Goal: Transaction & Acquisition: Purchase product/service

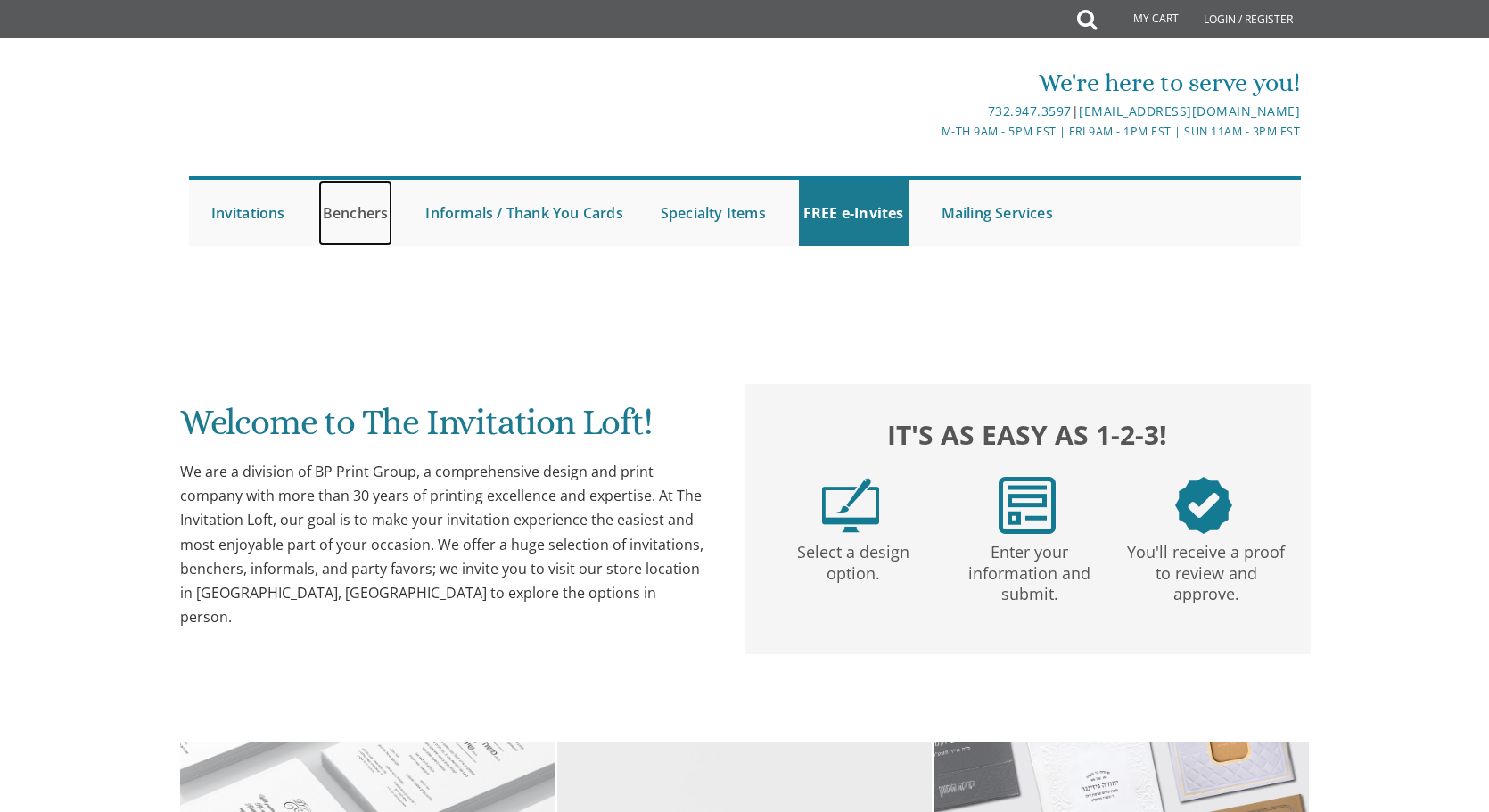
click at [366, 216] on link "Benchers" at bounding box center [355, 213] width 75 height 66
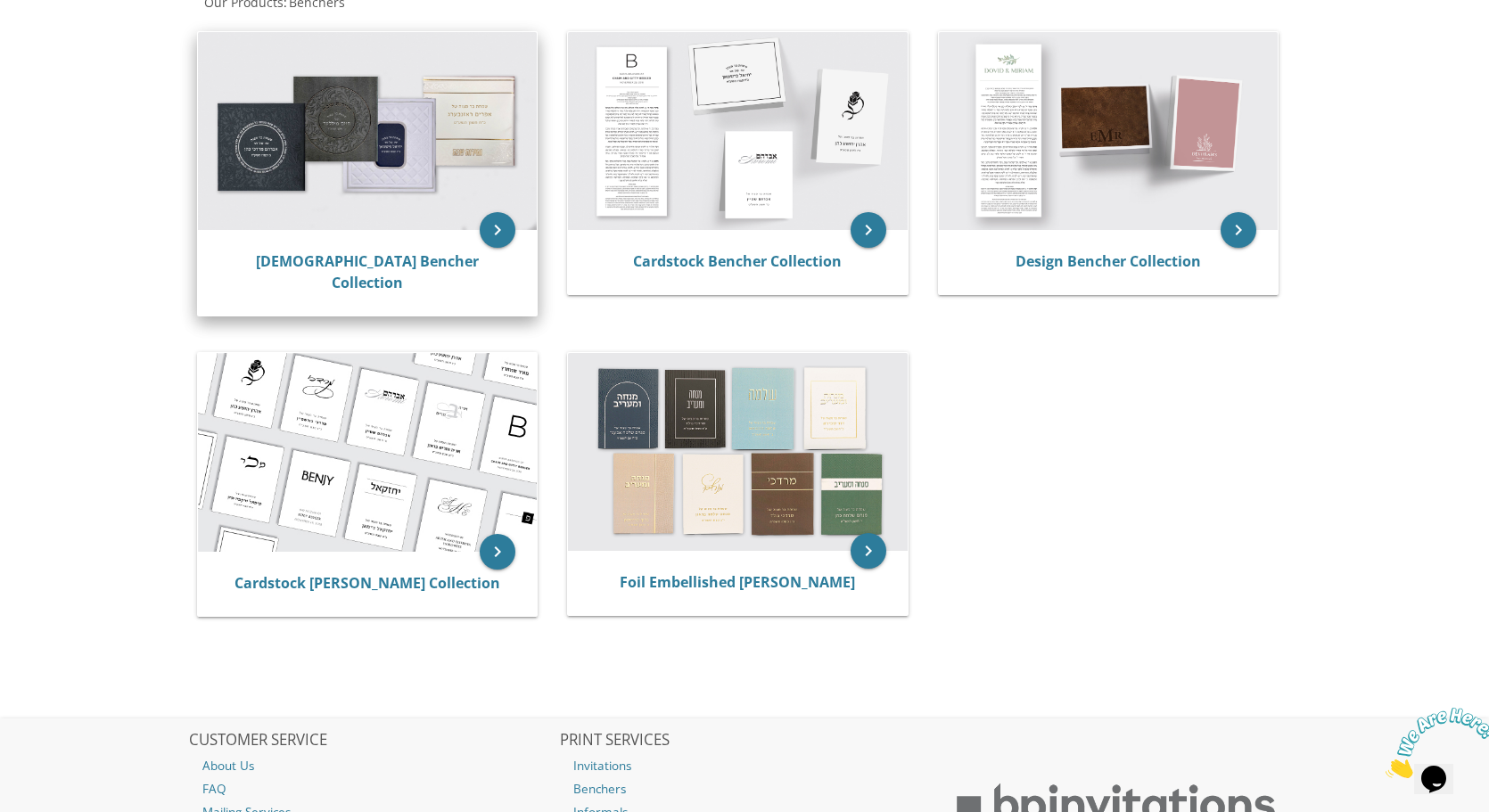
scroll to position [389, 0]
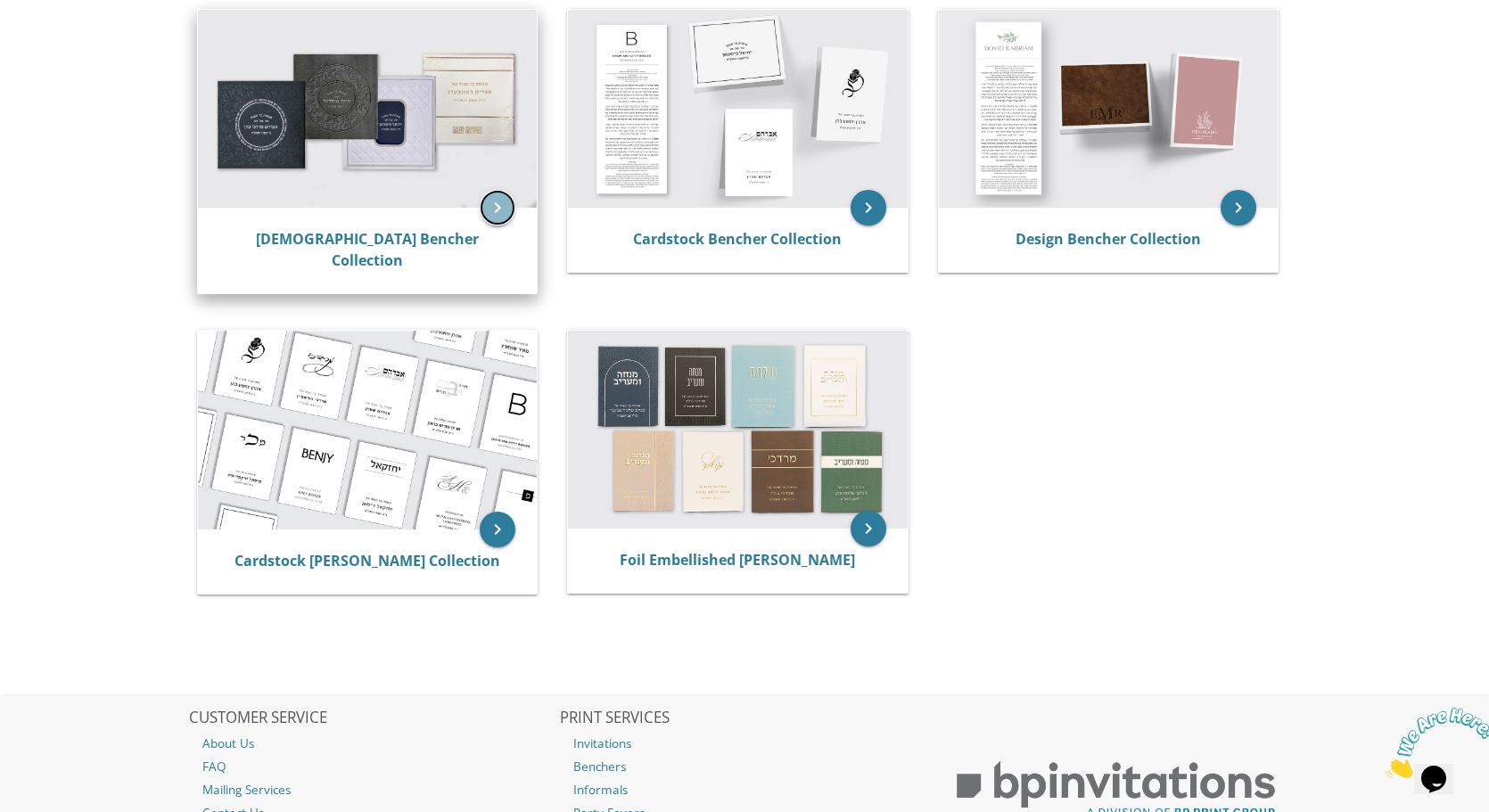
click at [500, 203] on icon "keyboard_arrow_right" at bounding box center [497, 207] width 35 height 35
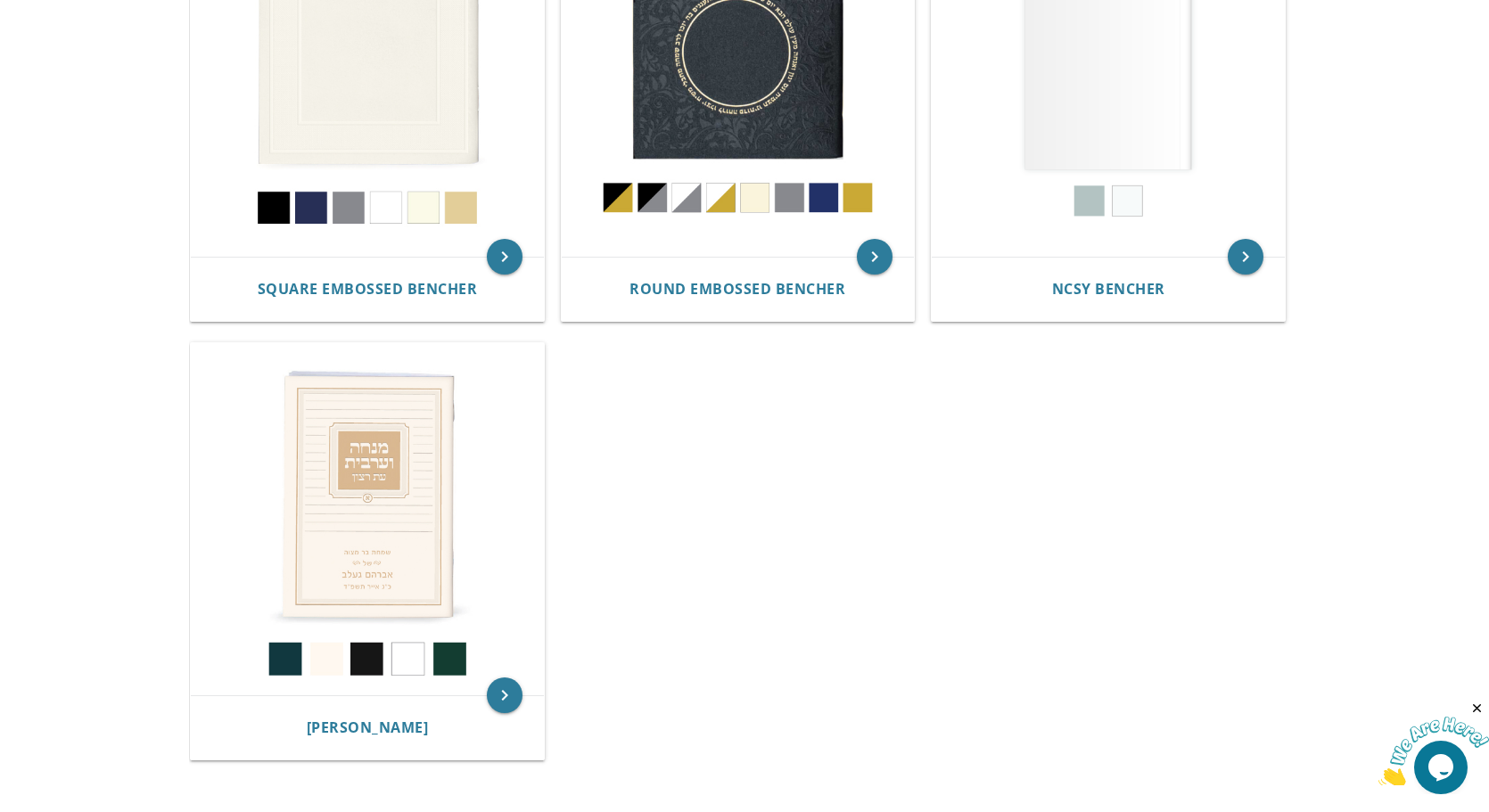
scroll to position [805, 0]
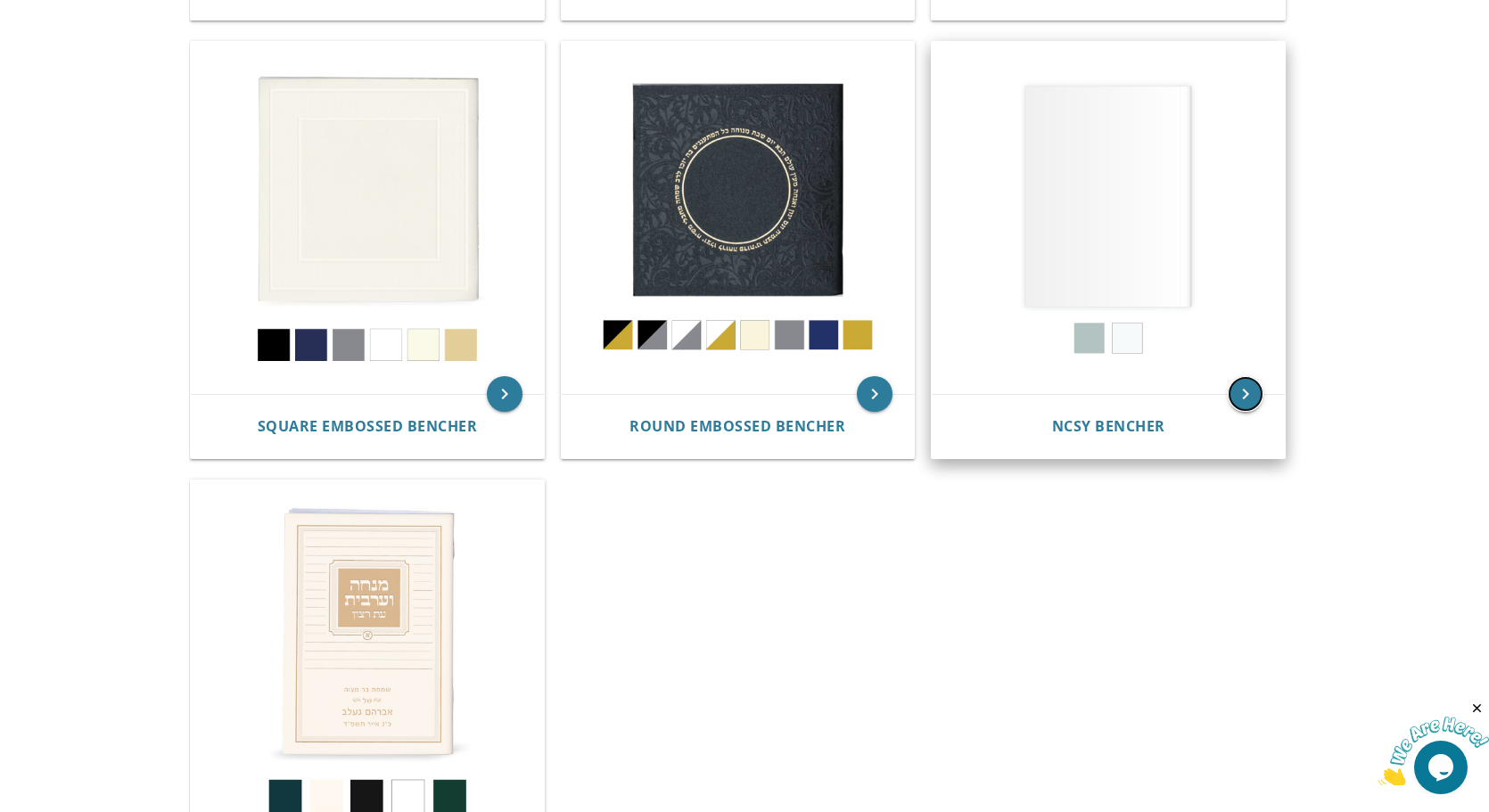
click at [1252, 389] on icon "keyboard_arrow_right" at bounding box center [1245, 394] width 35 height 35
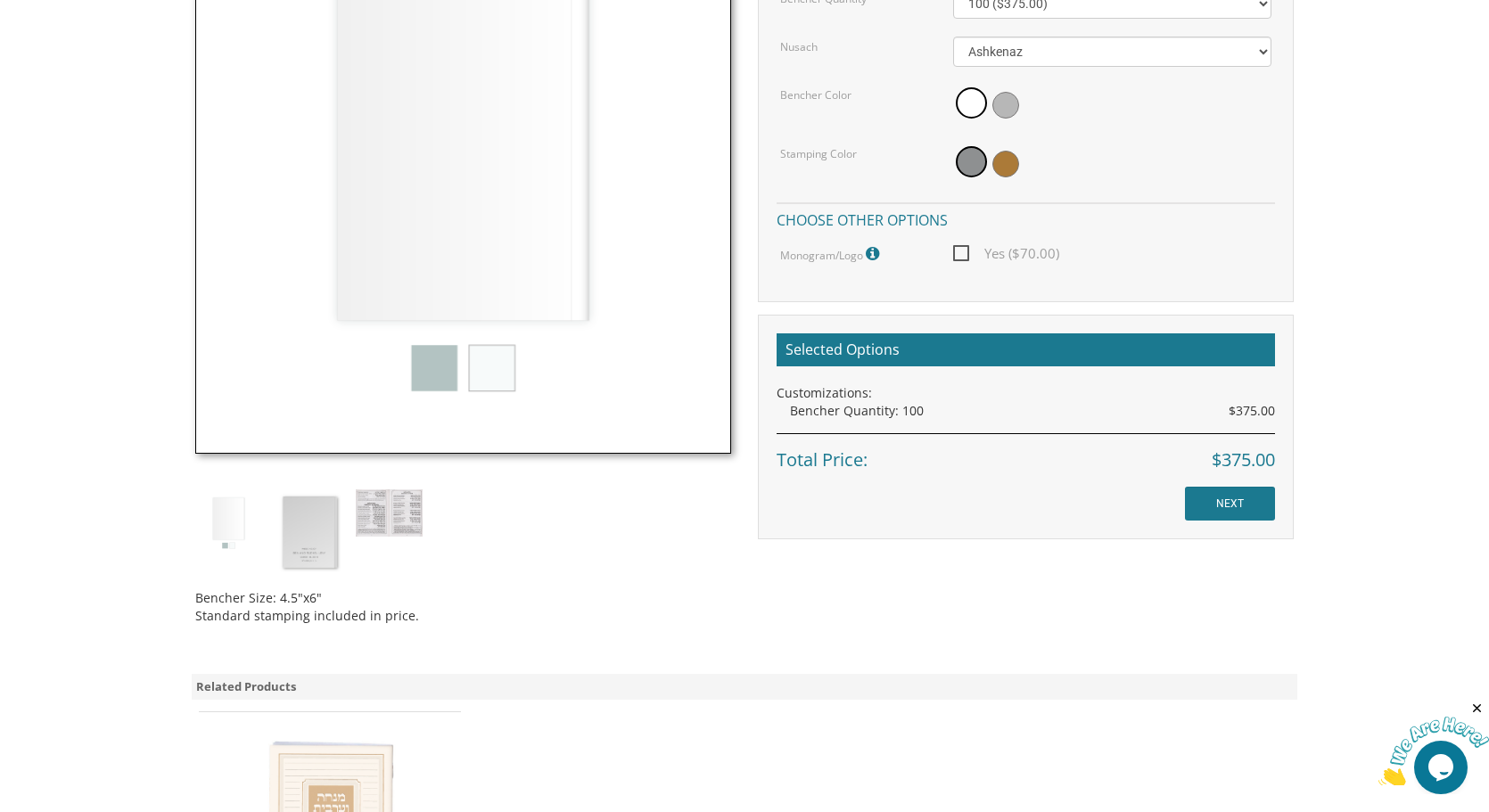
scroll to position [617, 0]
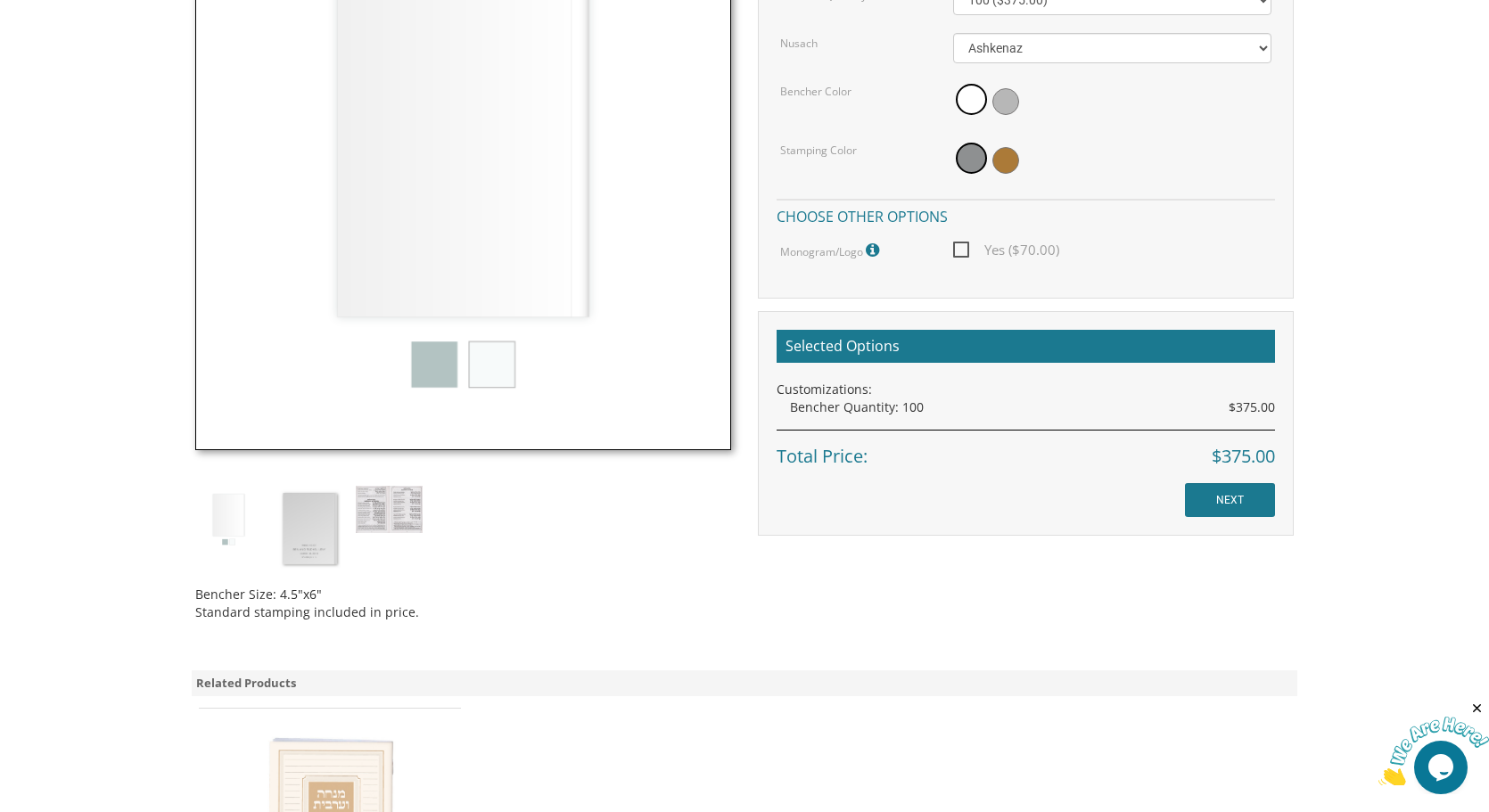
click at [964, 252] on span "Yes ($70.00)" at bounding box center [1006, 250] width 106 height 22
click at [964, 252] on input "Yes ($70.00)" at bounding box center [958, 248] width 11 height 11
checkbox input "true"
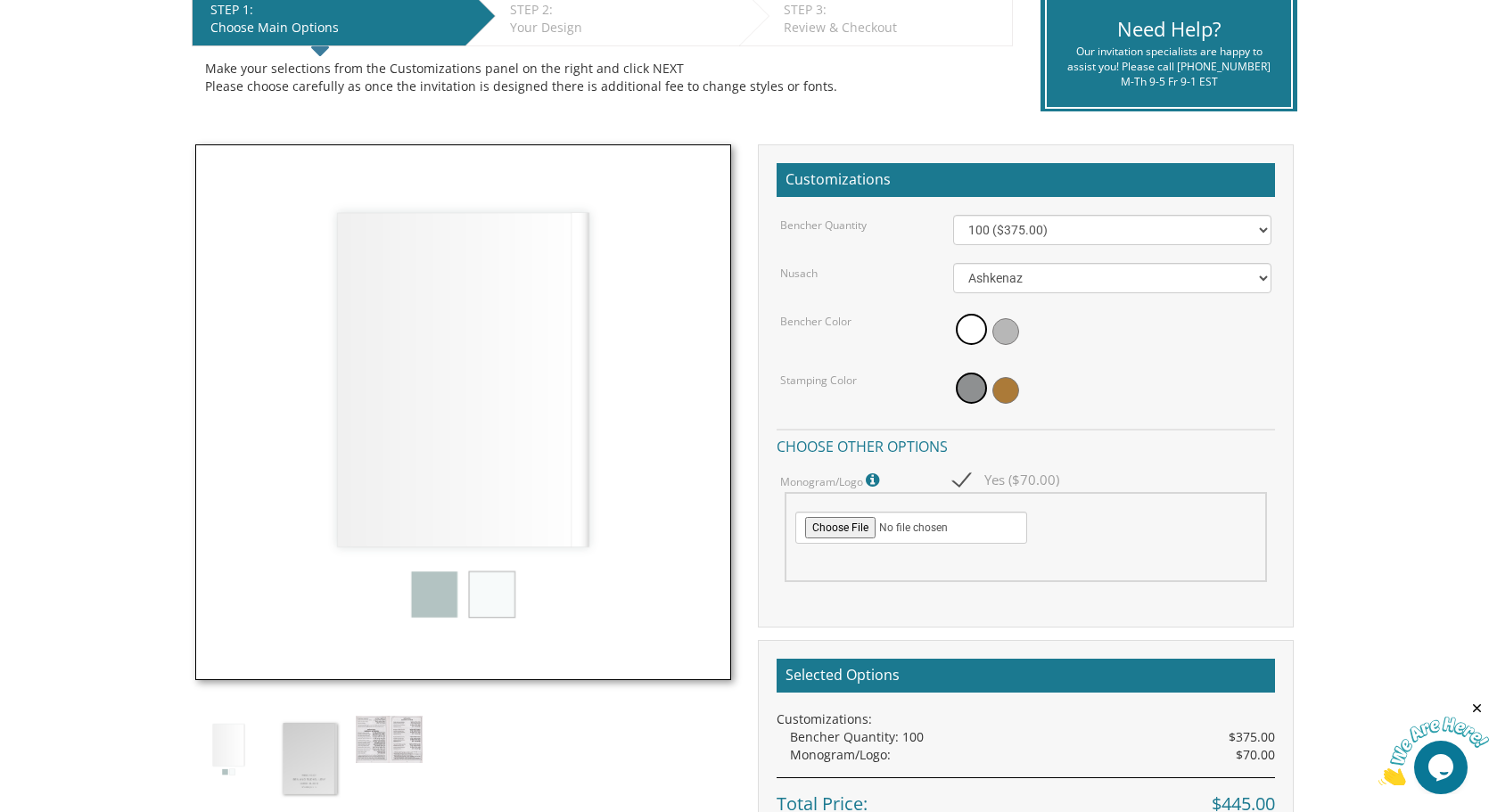
scroll to position [371, 0]
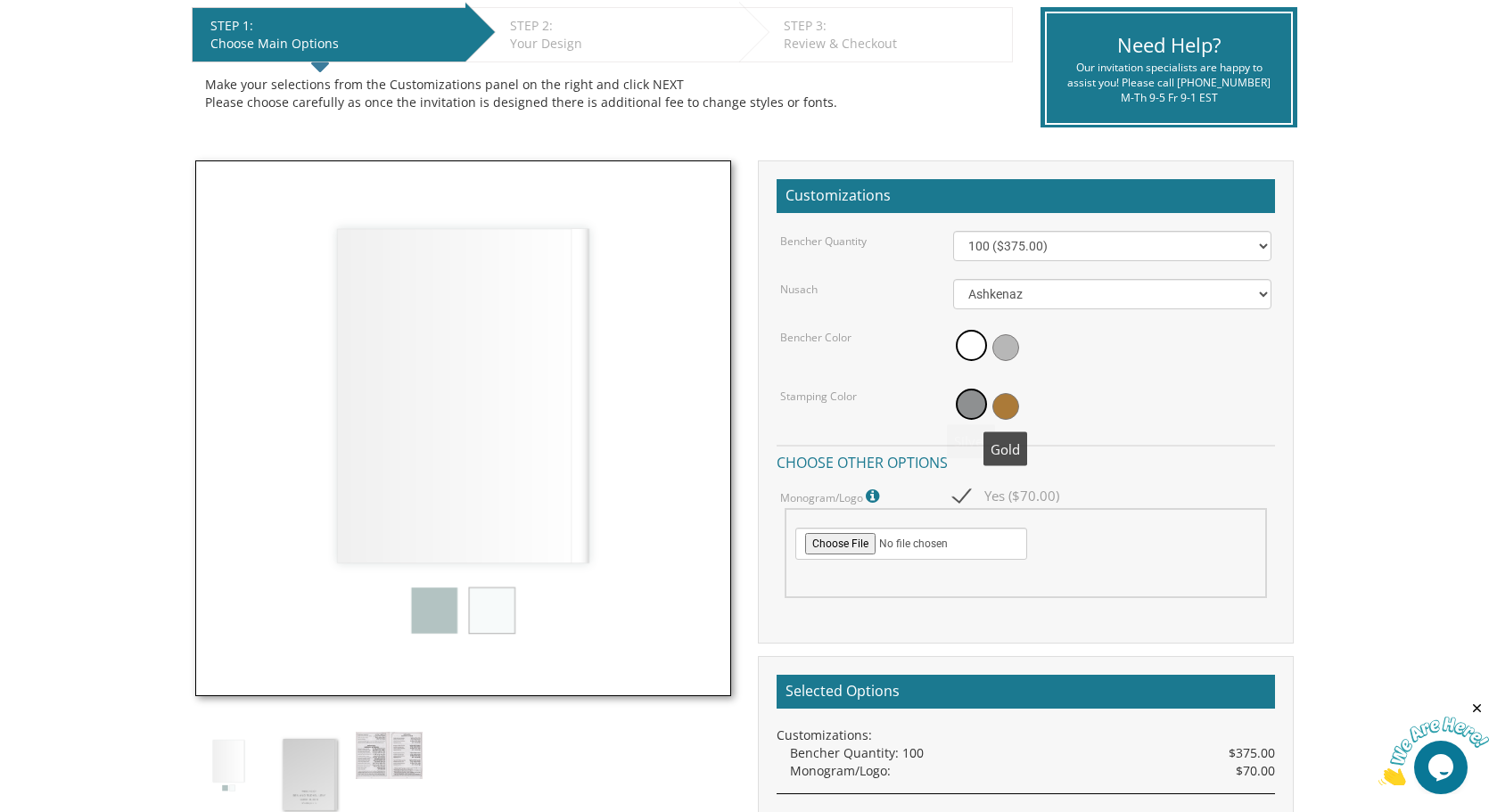
click at [1000, 414] on span at bounding box center [1006, 406] width 27 height 27
click at [968, 408] on span at bounding box center [969, 406] width 27 height 27
click at [970, 348] on span at bounding box center [971, 346] width 32 height 32
click at [1011, 351] on span at bounding box center [1006, 347] width 27 height 27
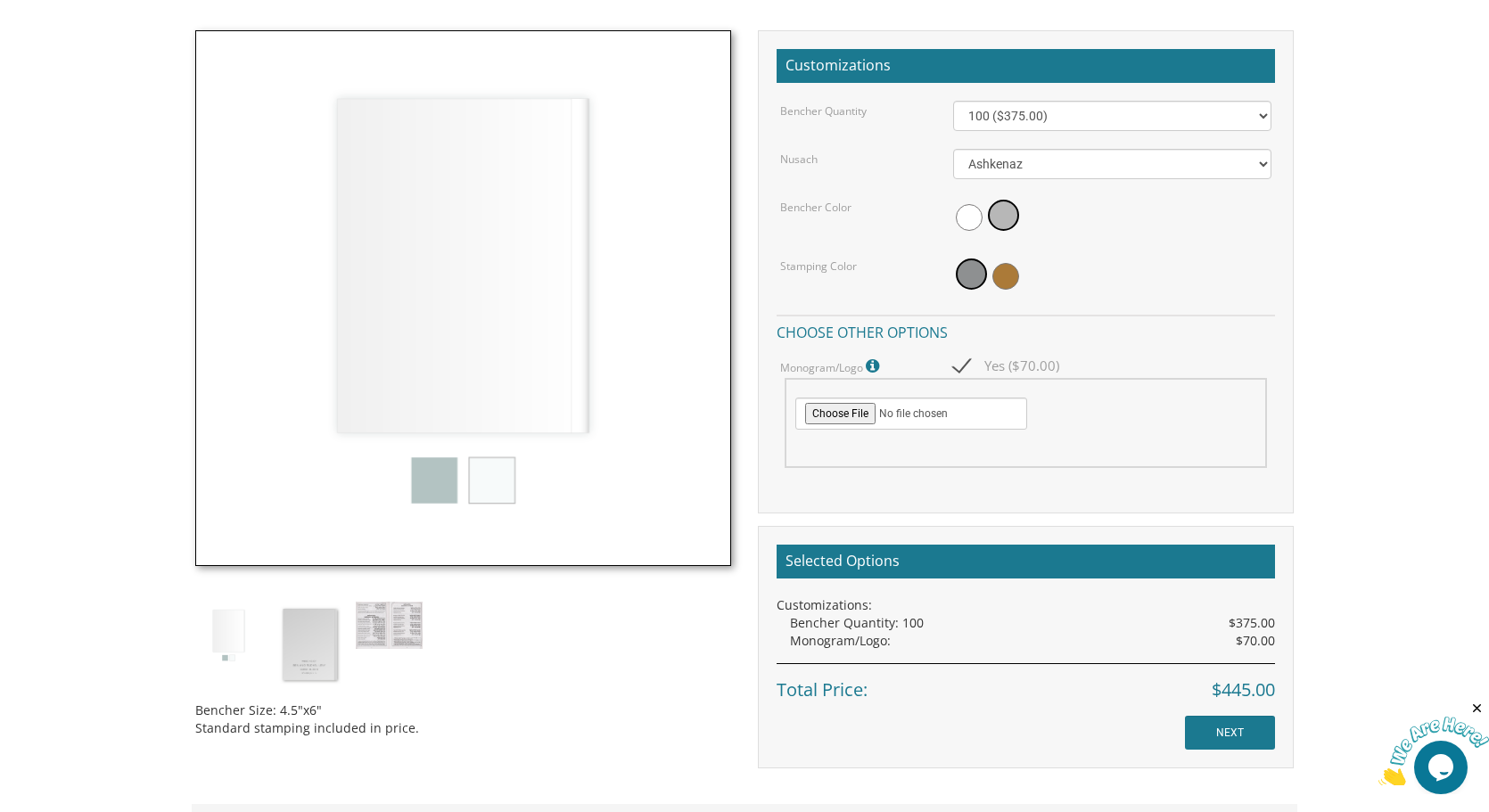
scroll to position [496, 0]
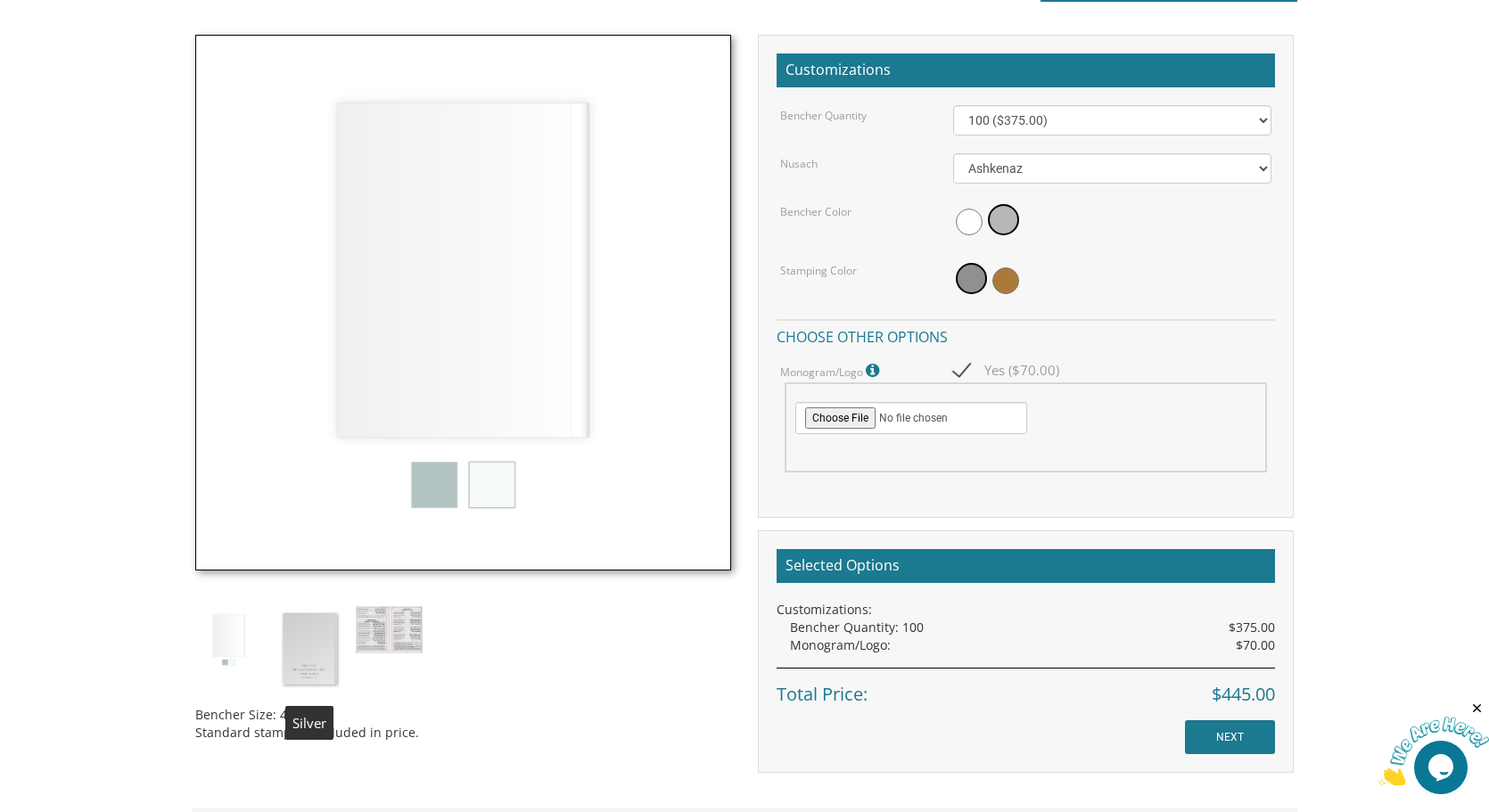
click at [317, 647] on img at bounding box center [309, 648] width 67 height 86
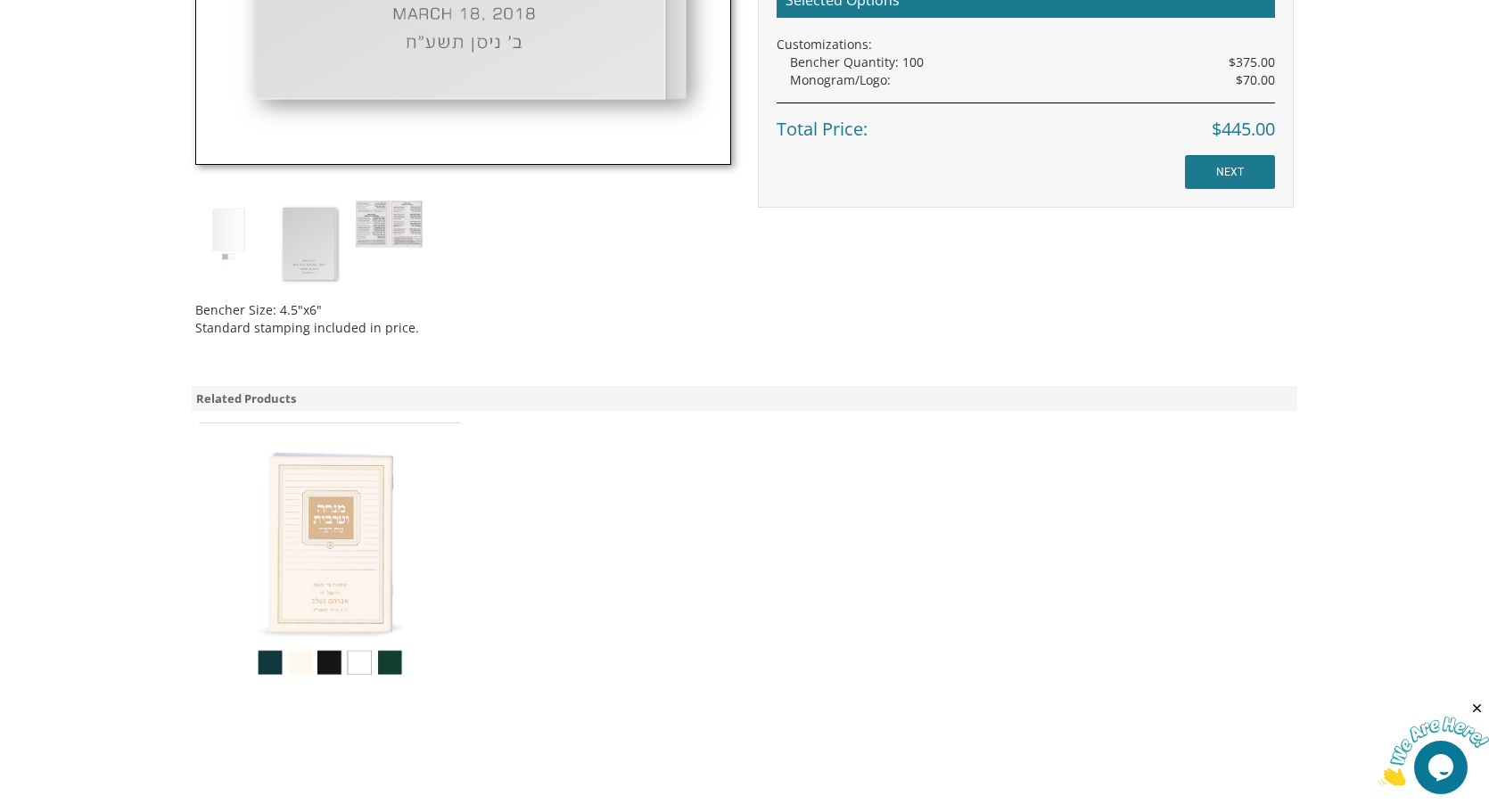
scroll to position [660, 0]
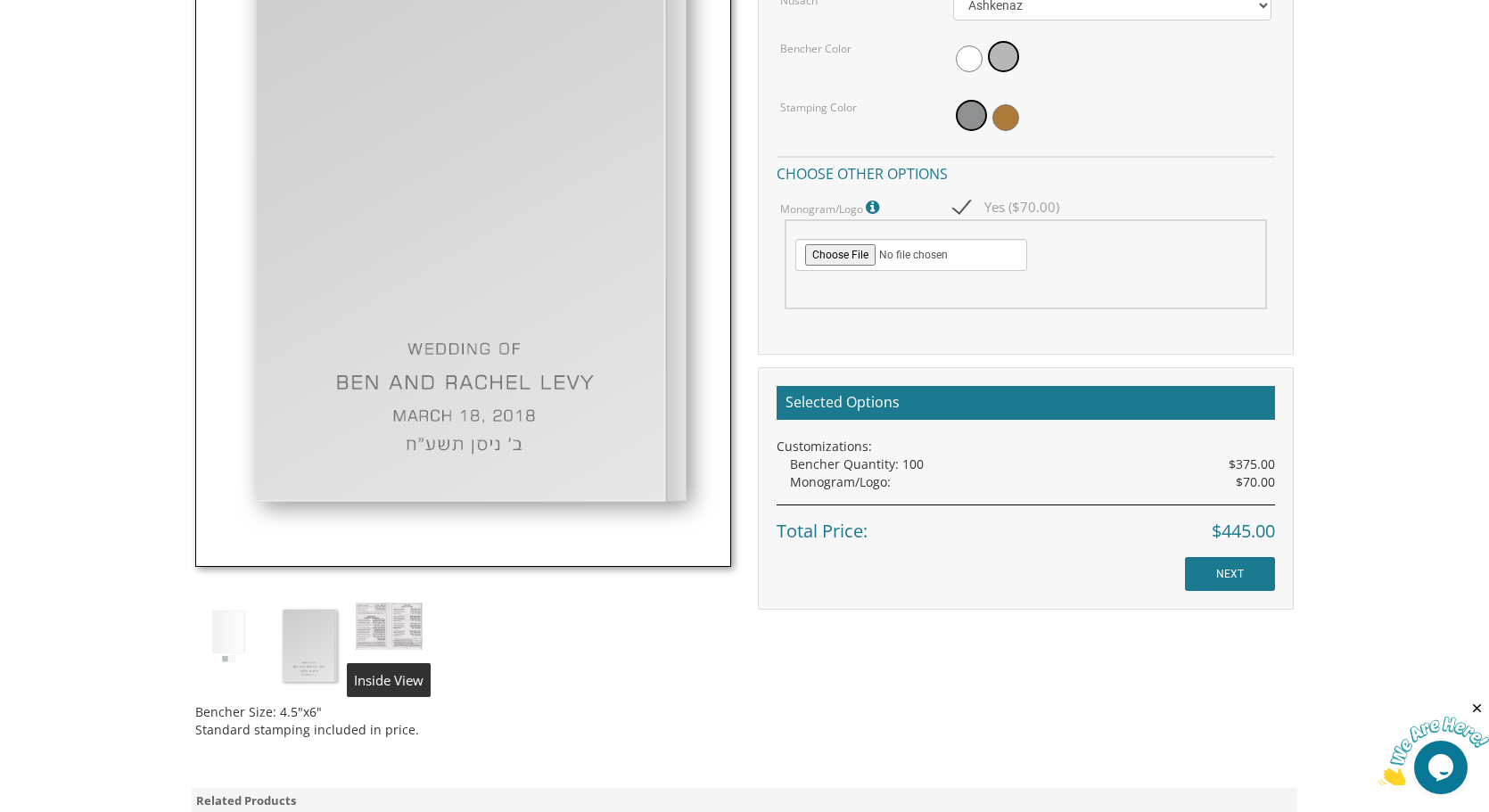
click at [394, 614] on img at bounding box center [389, 625] width 67 height 47
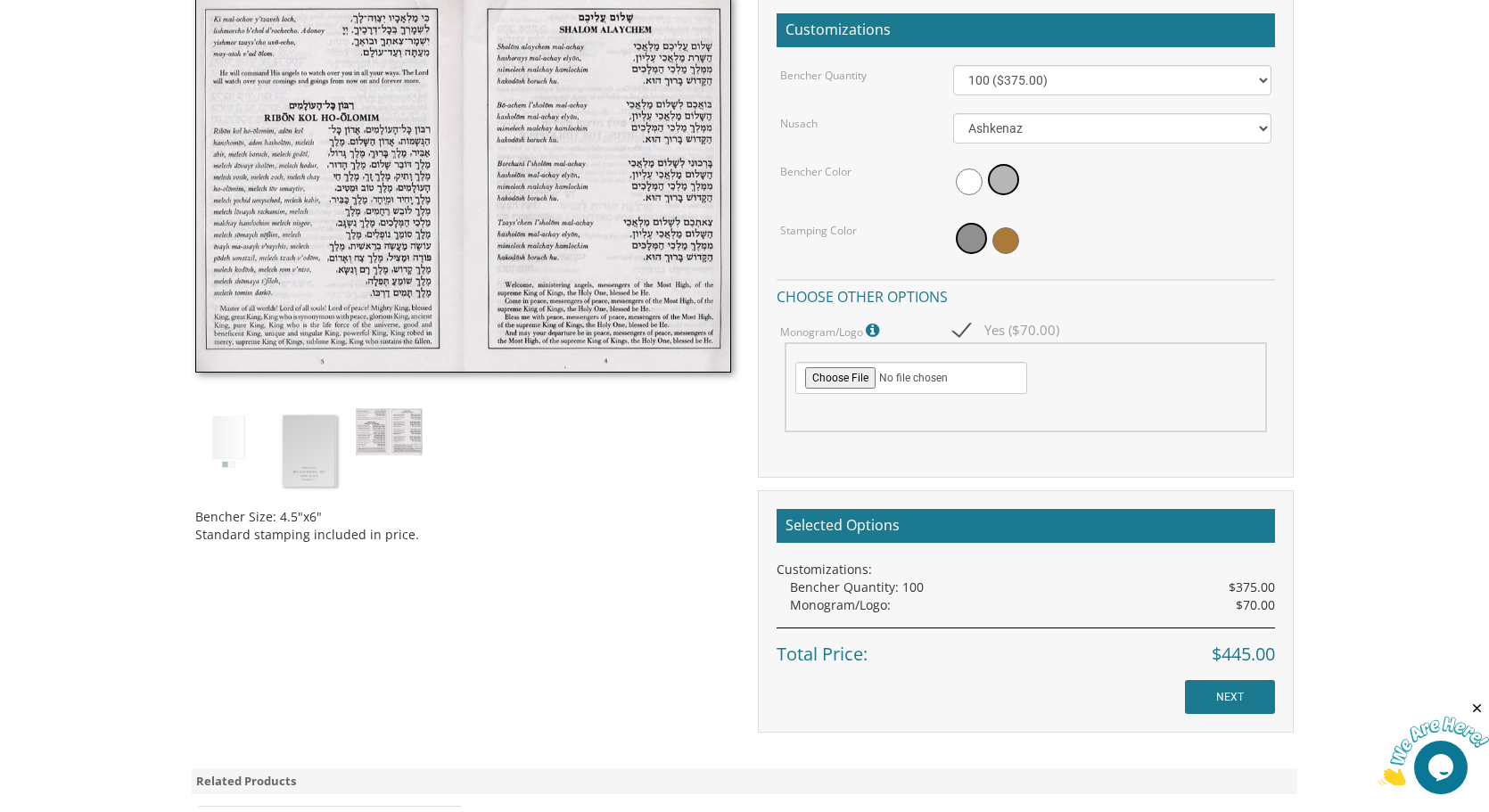
scroll to position [526, 0]
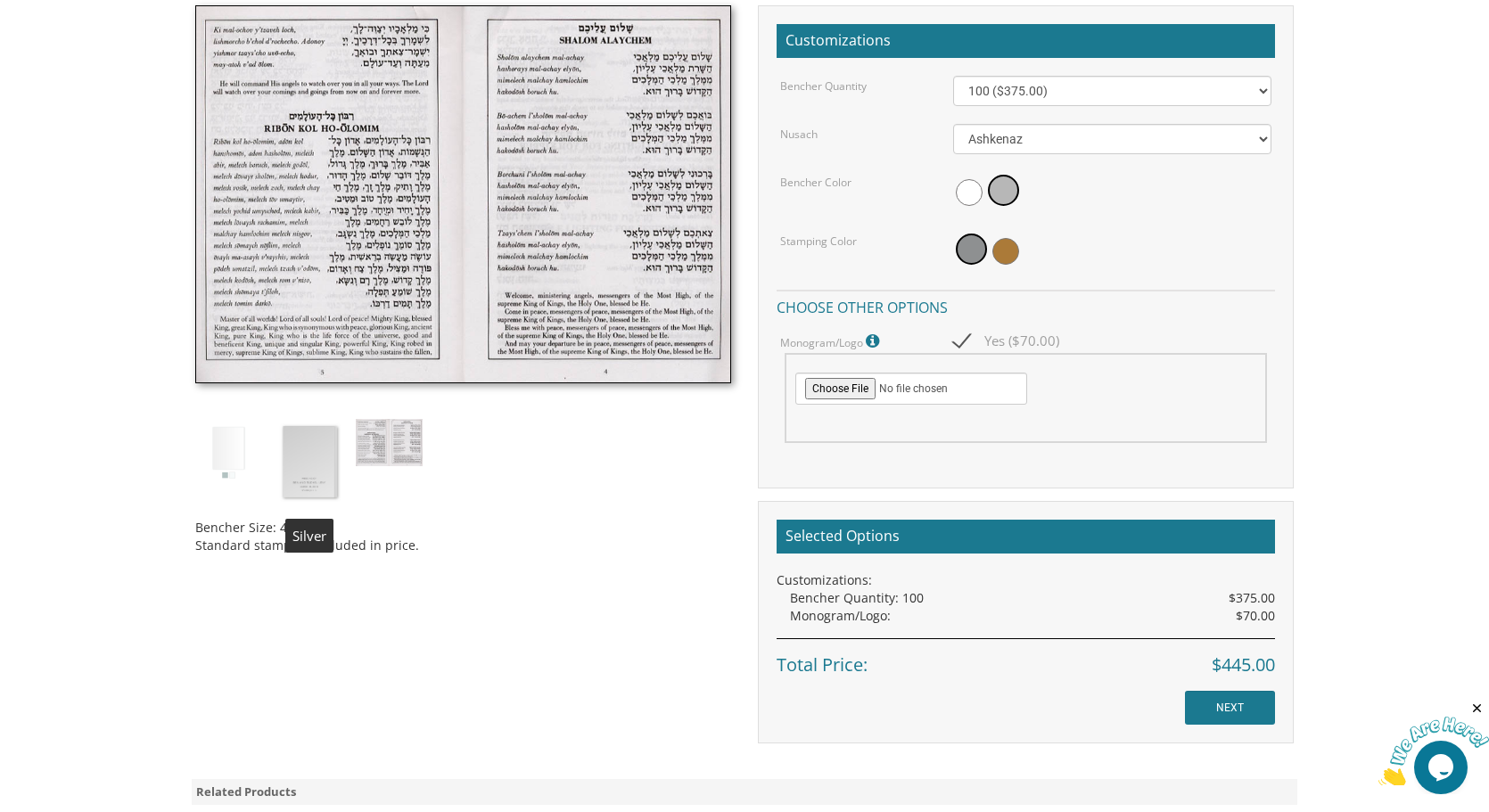
click at [307, 456] on img at bounding box center [309, 462] width 67 height 86
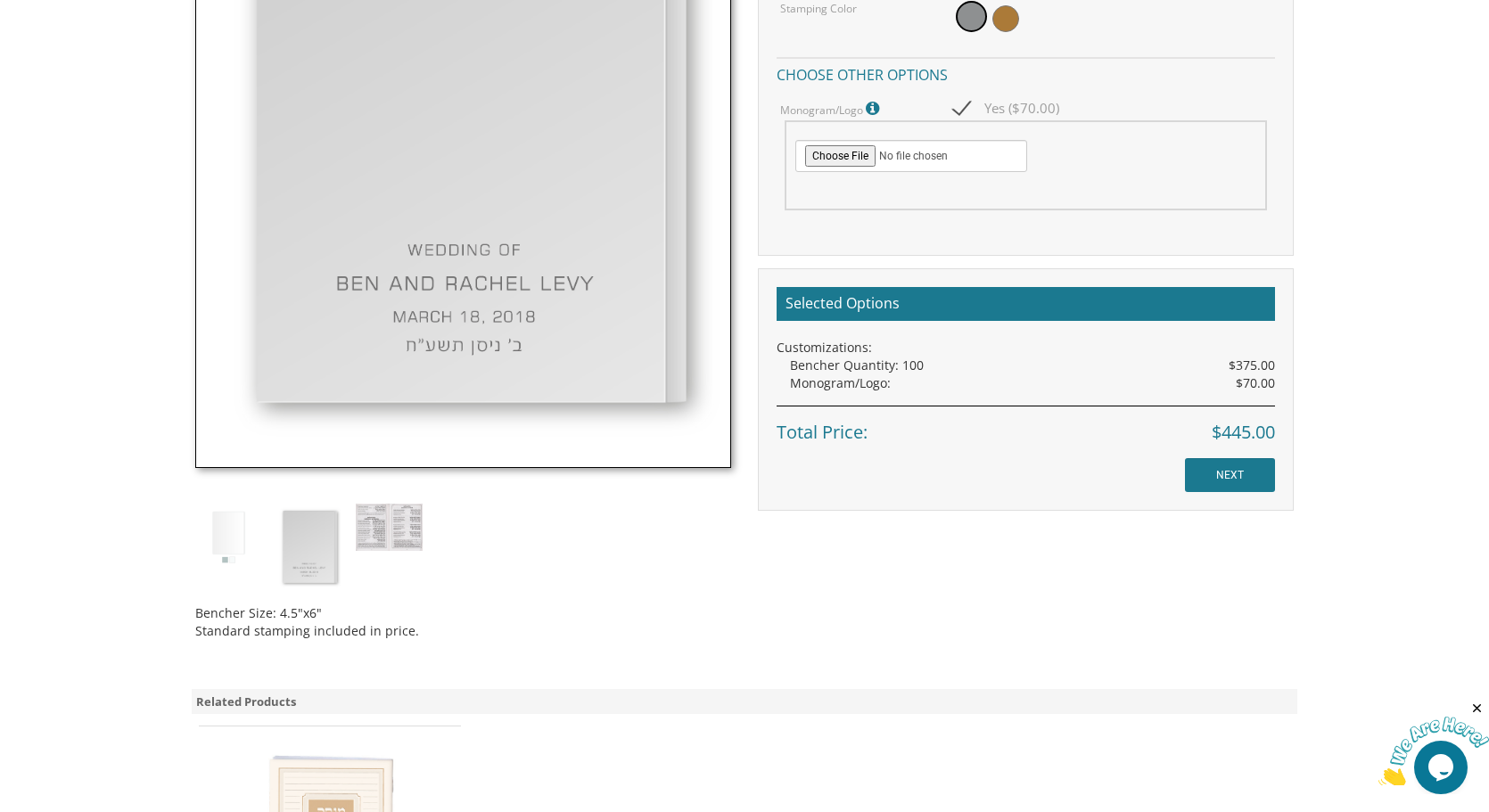
scroll to position [779, 0]
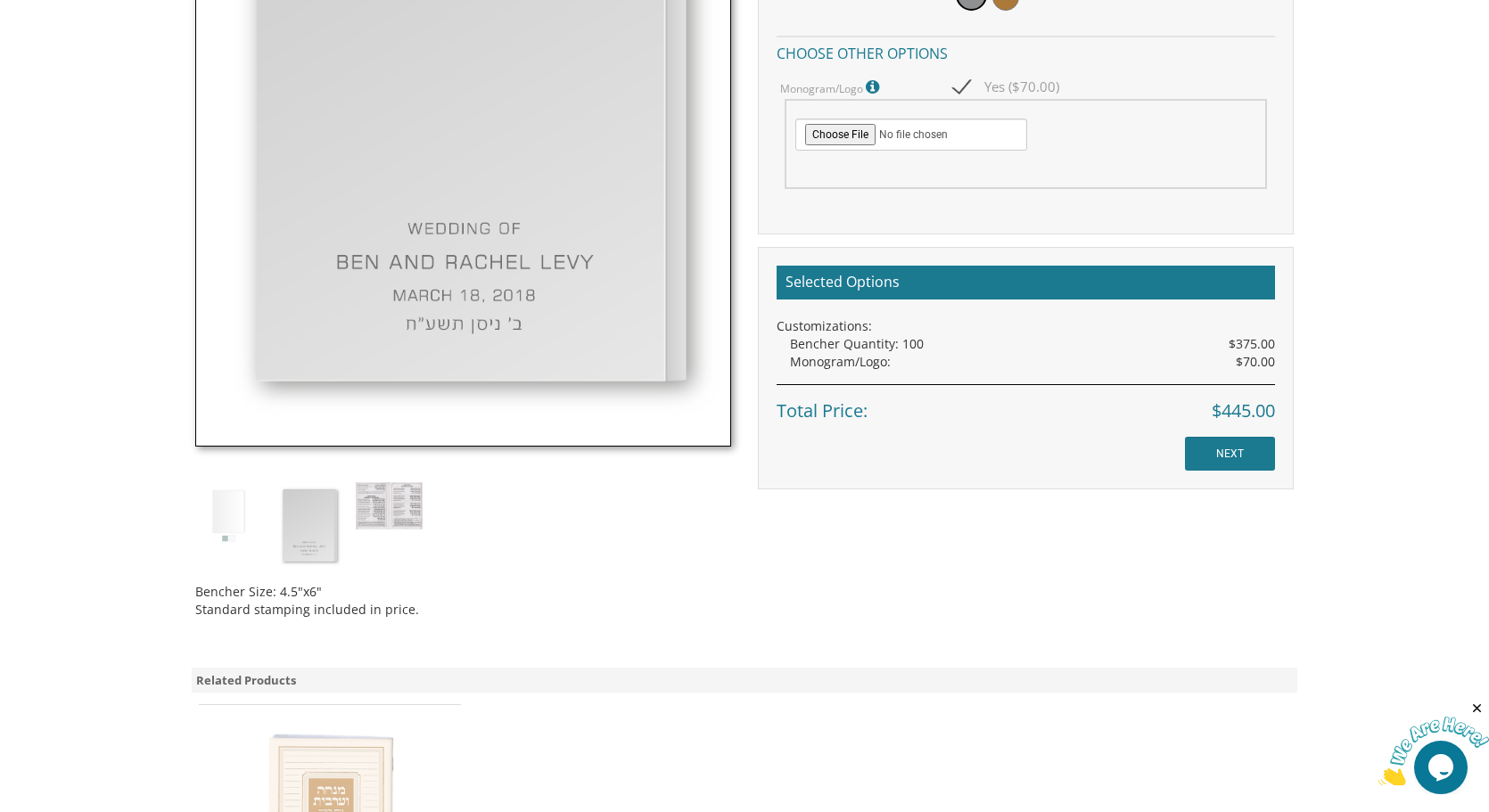
click at [223, 520] on img at bounding box center [229, 516] width 67 height 67
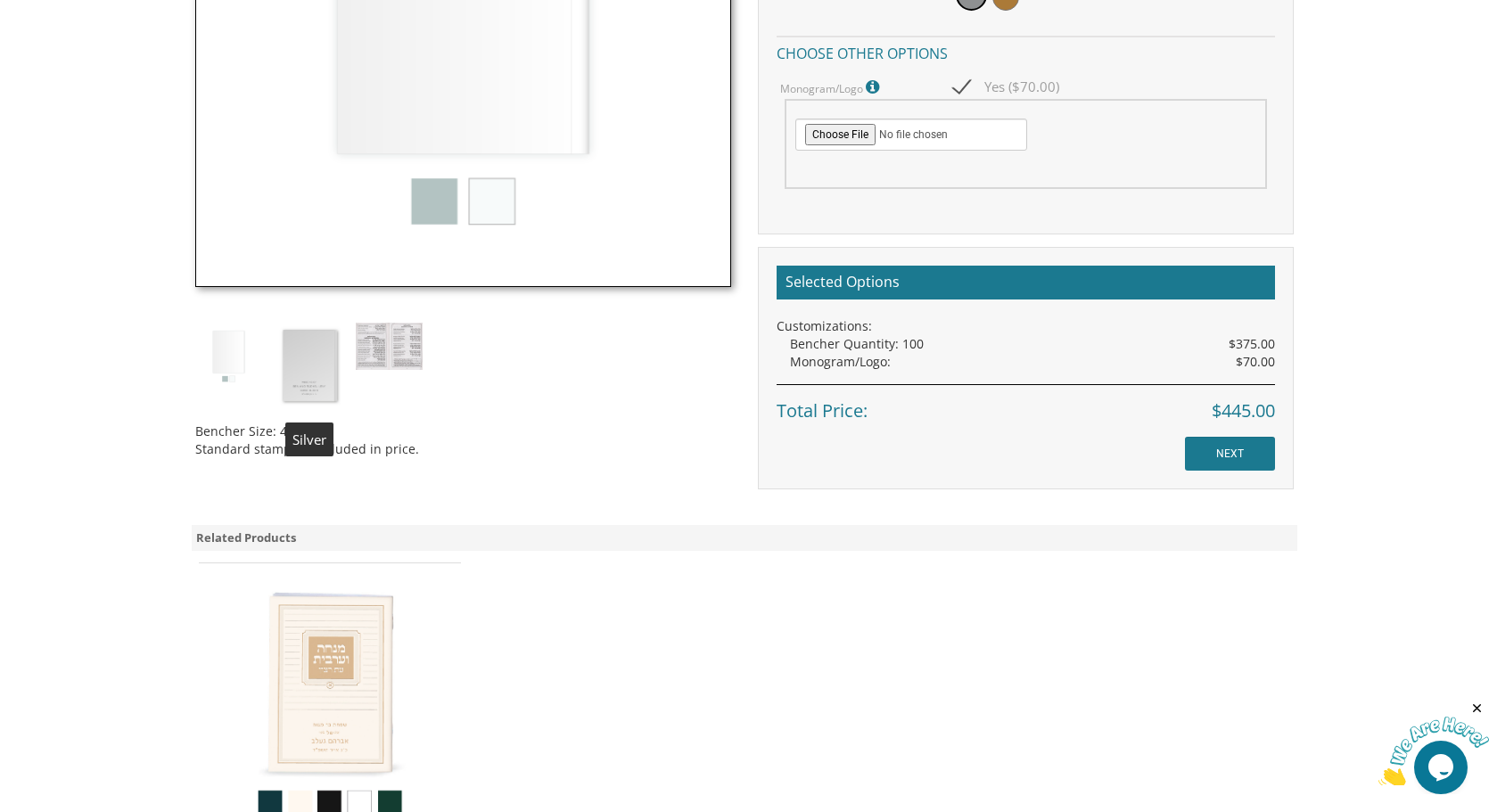
click at [322, 363] on img at bounding box center [309, 365] width 67 height 86
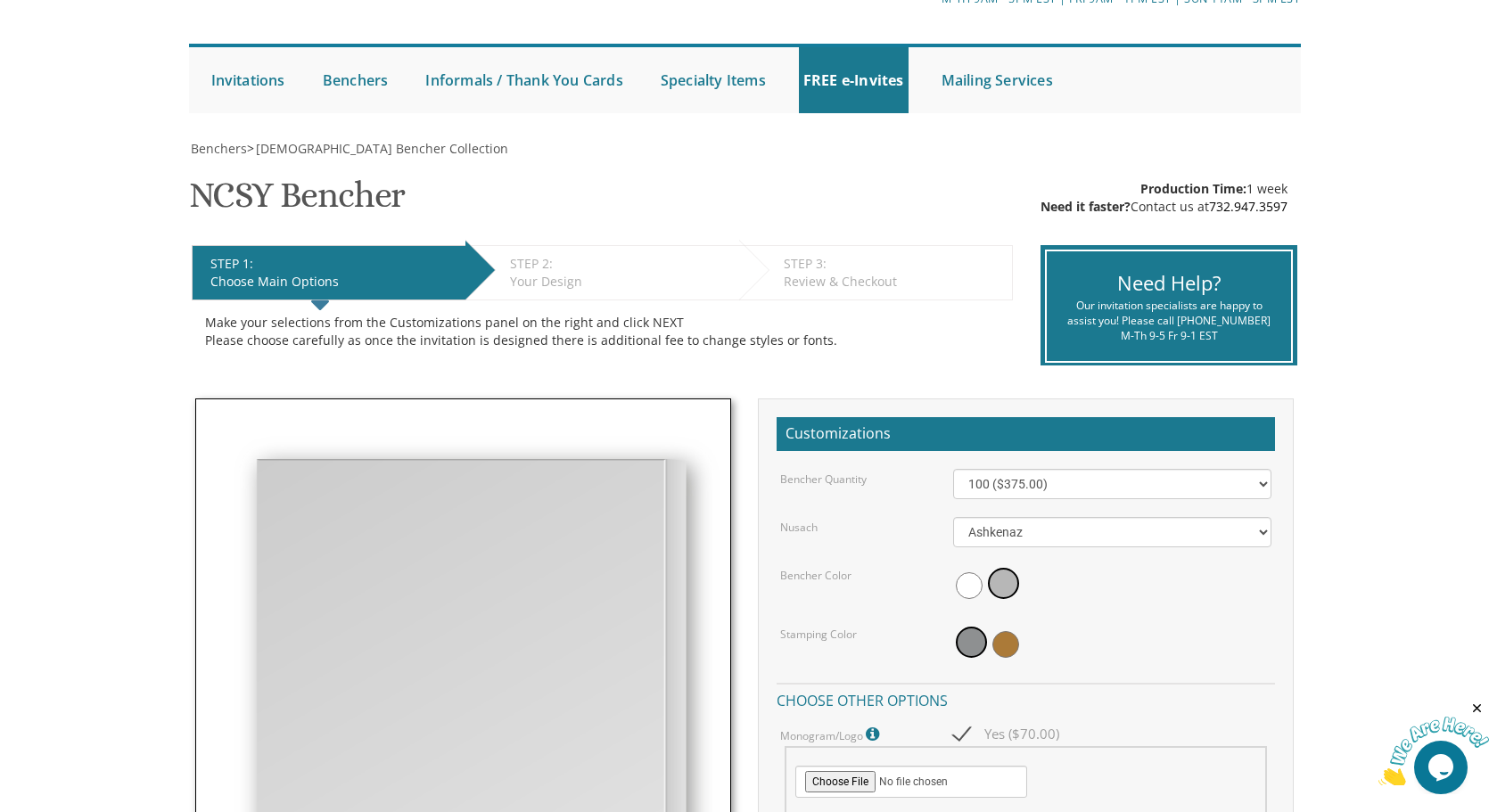
scroll to position [0, 0]
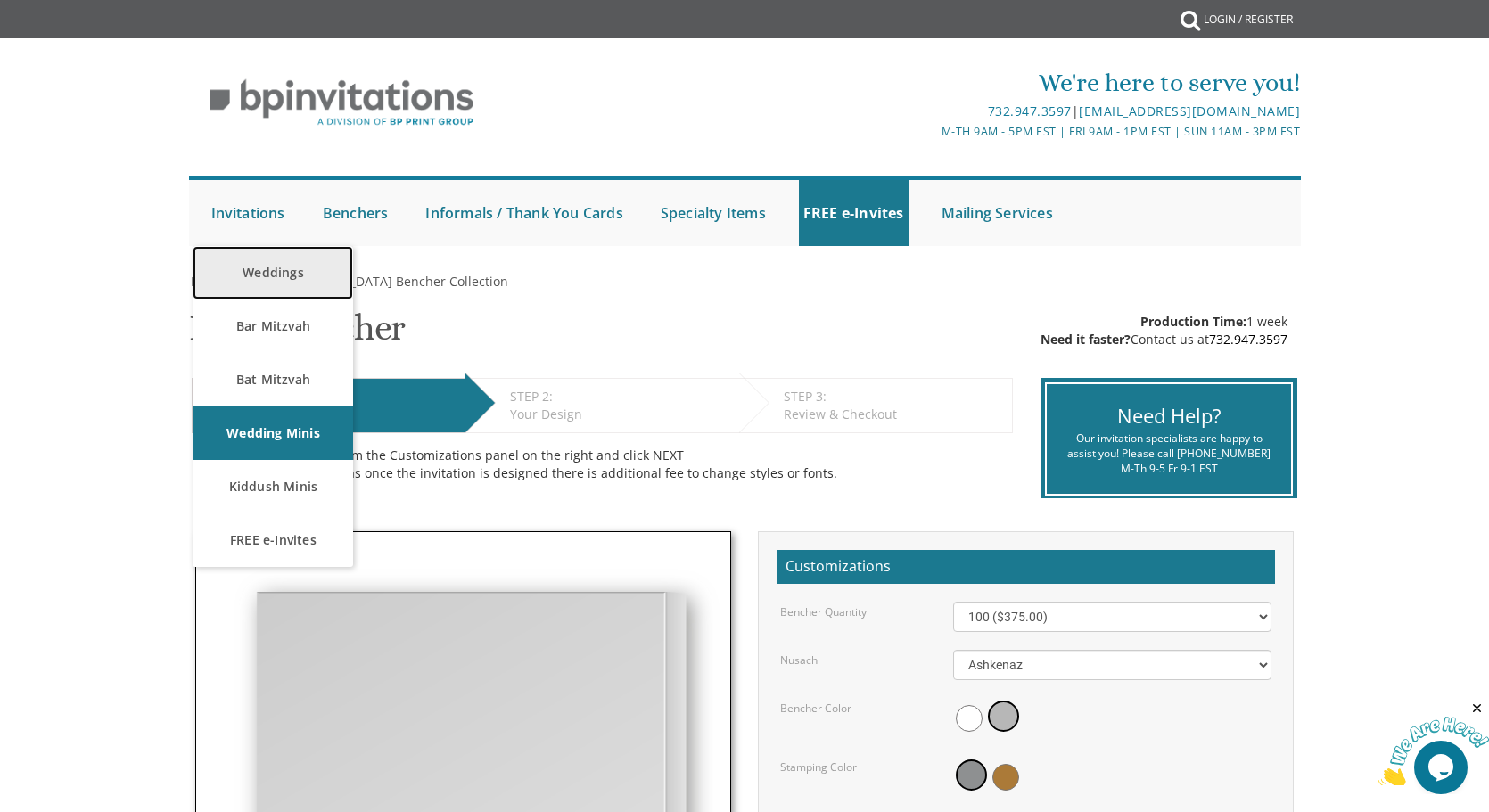
click at [240, 291] on link "Weddings" at bounding box center [272, 273] width 161 height 54
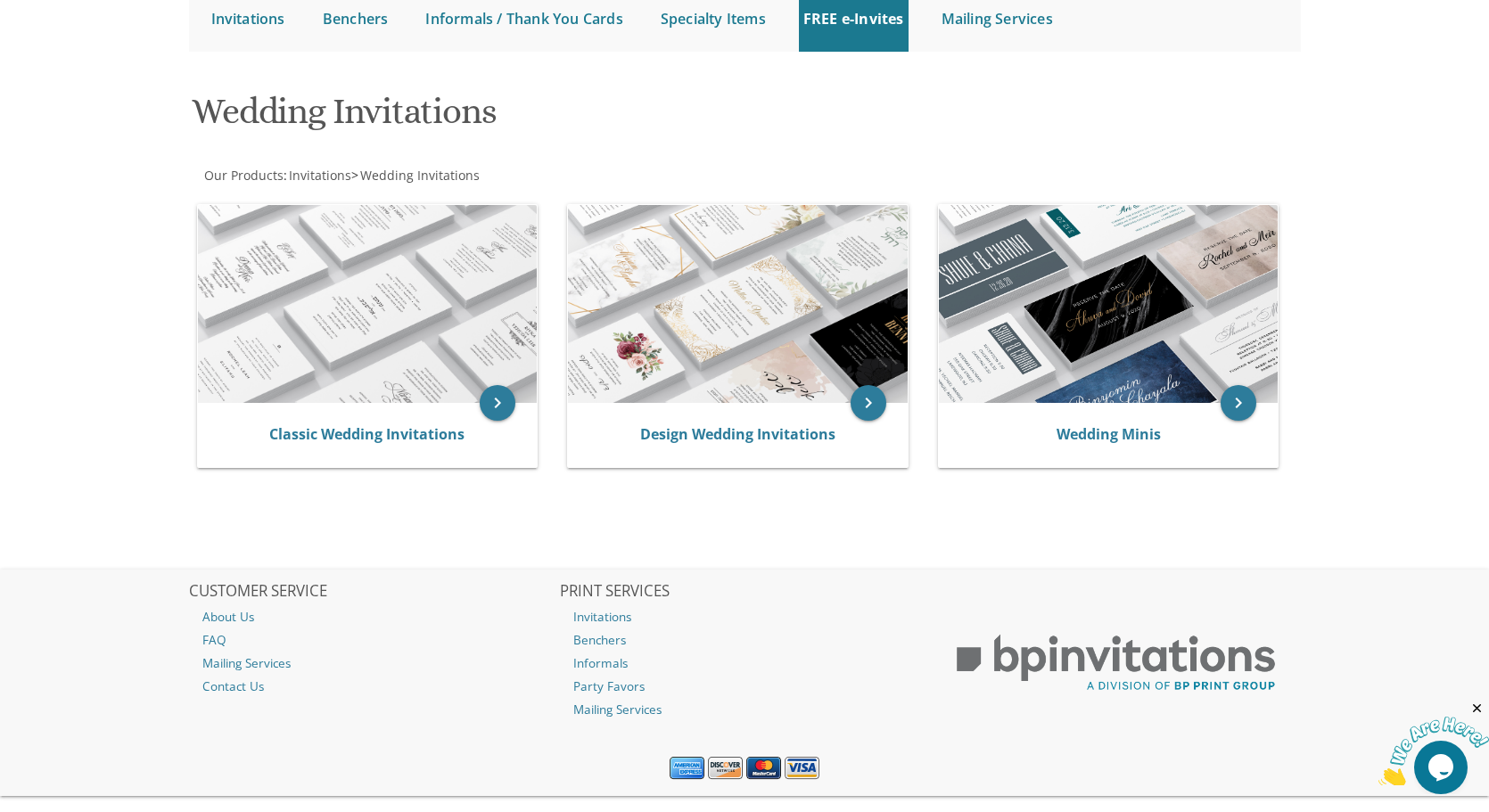
scroll to position [195, 0]
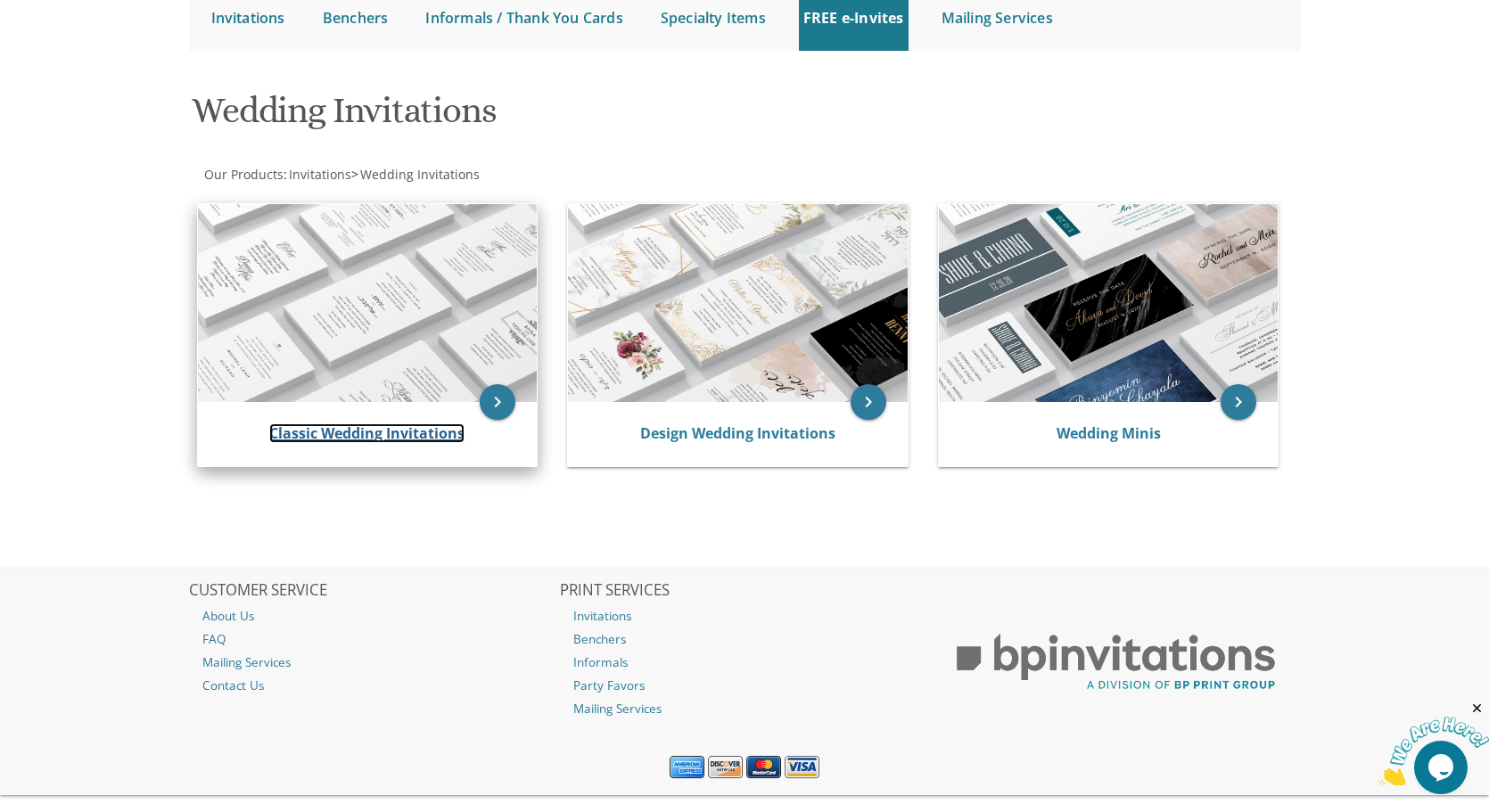
click at [391, 435] on link "Classic Wedding Invitations" at bounding box center [367, 433] width 195 height 20
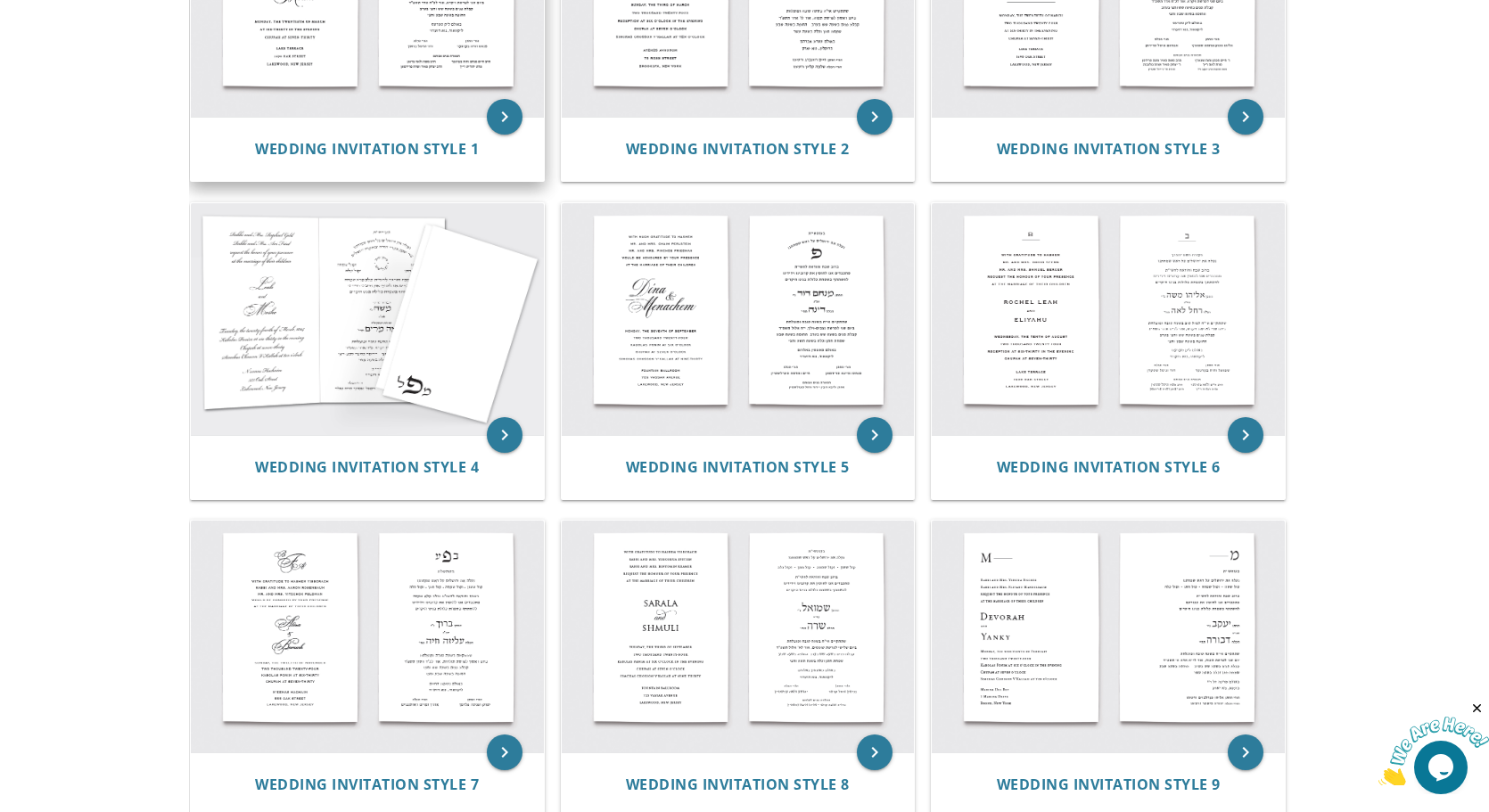
scroll to position [564, 0]
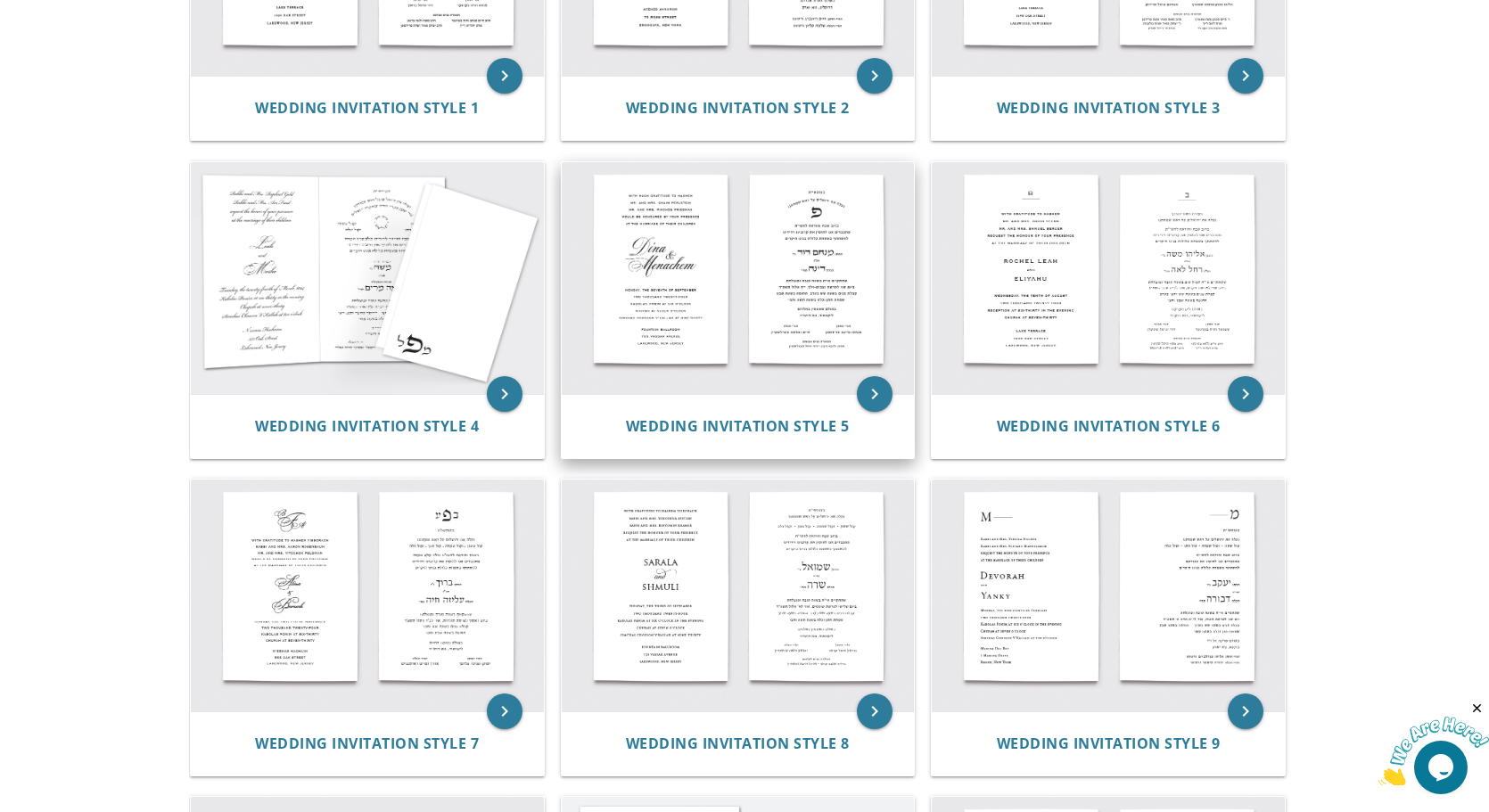
click at [696, 224] on img at bounding box center [738, 278] width 353 height 231
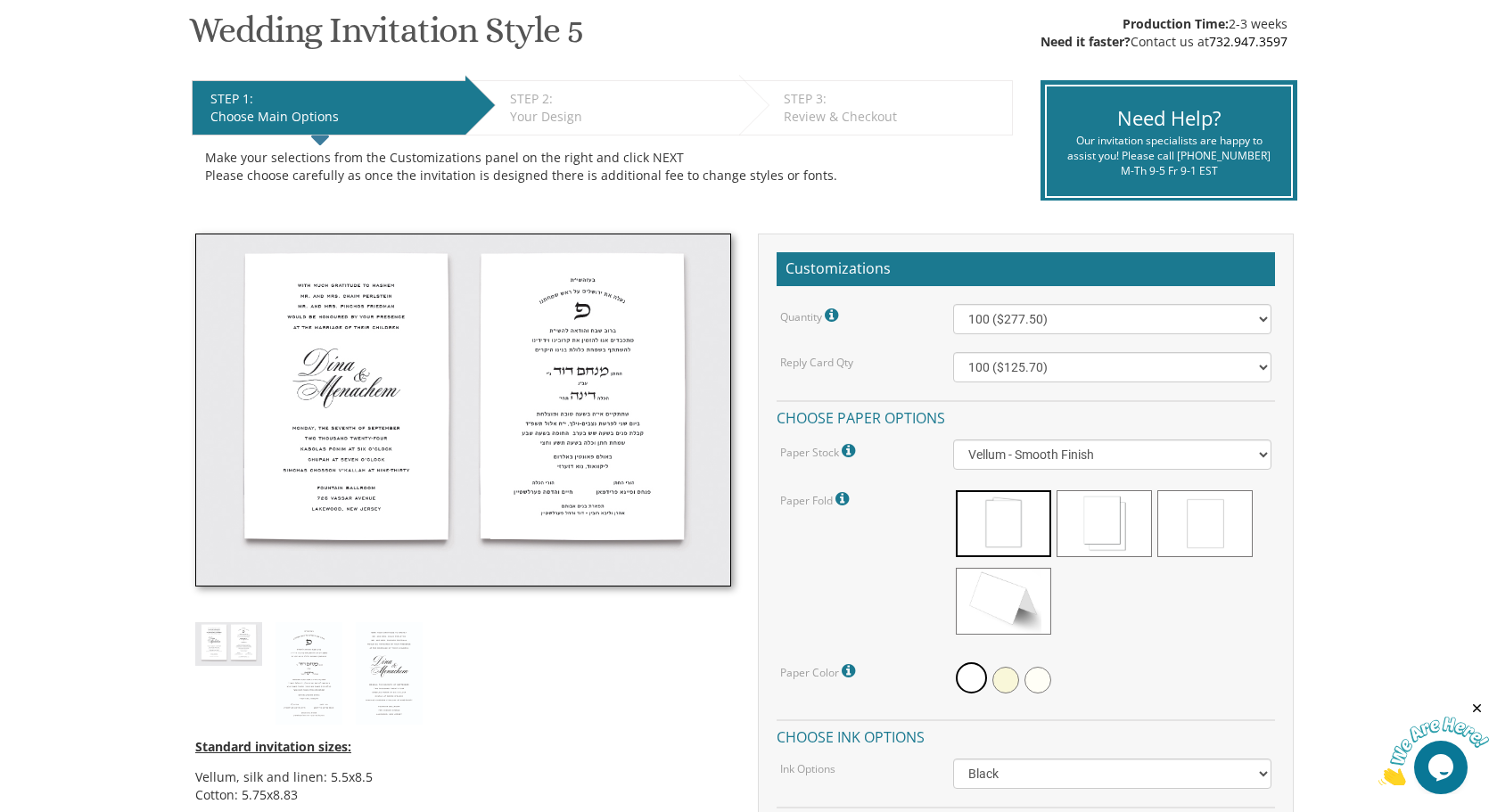
scroll to position [341, 0]
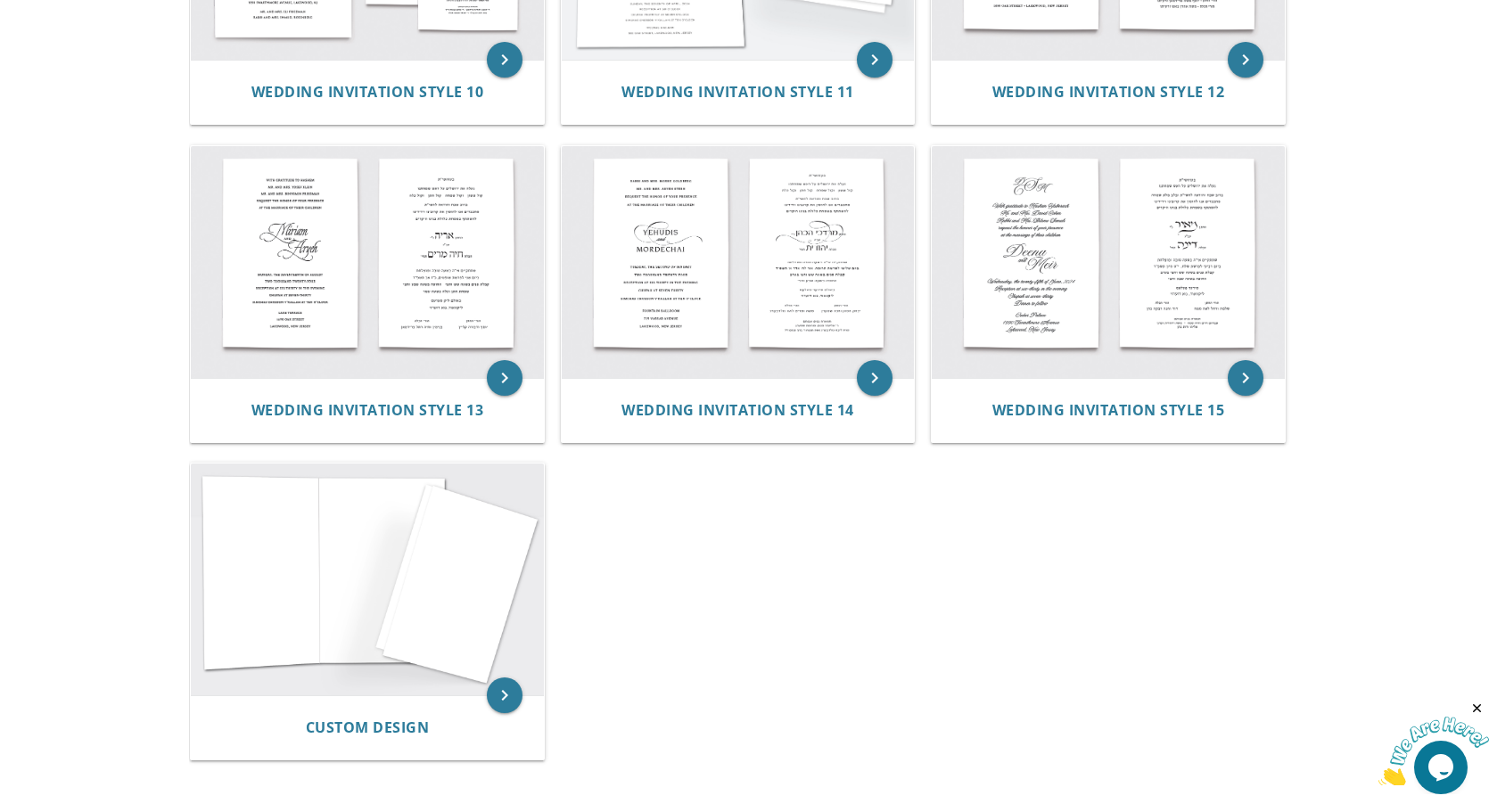
scroll to position [1556, 0]
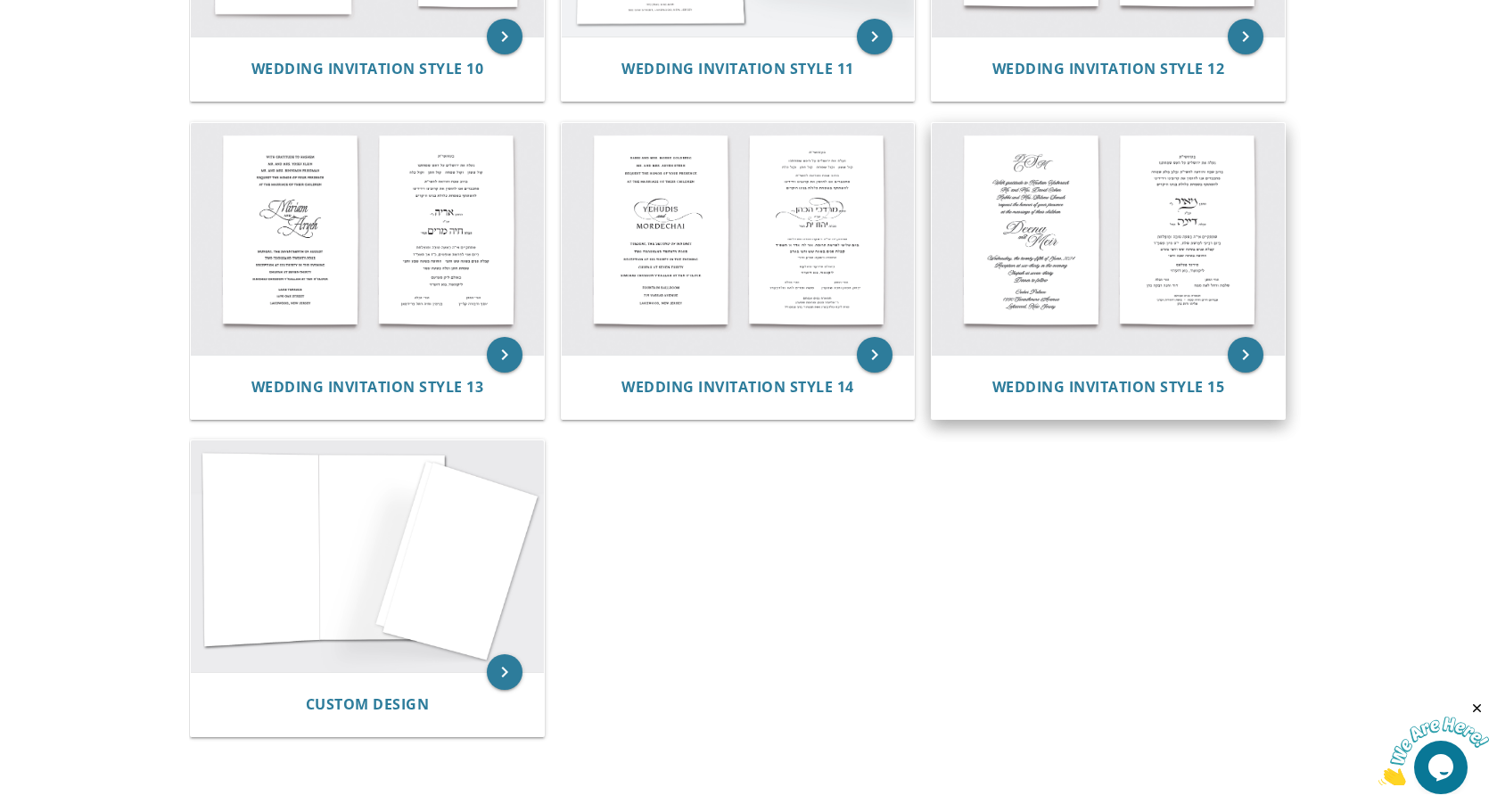
click at [1055, 268] on img at bounding box center [1108, 238] width 353 height 231
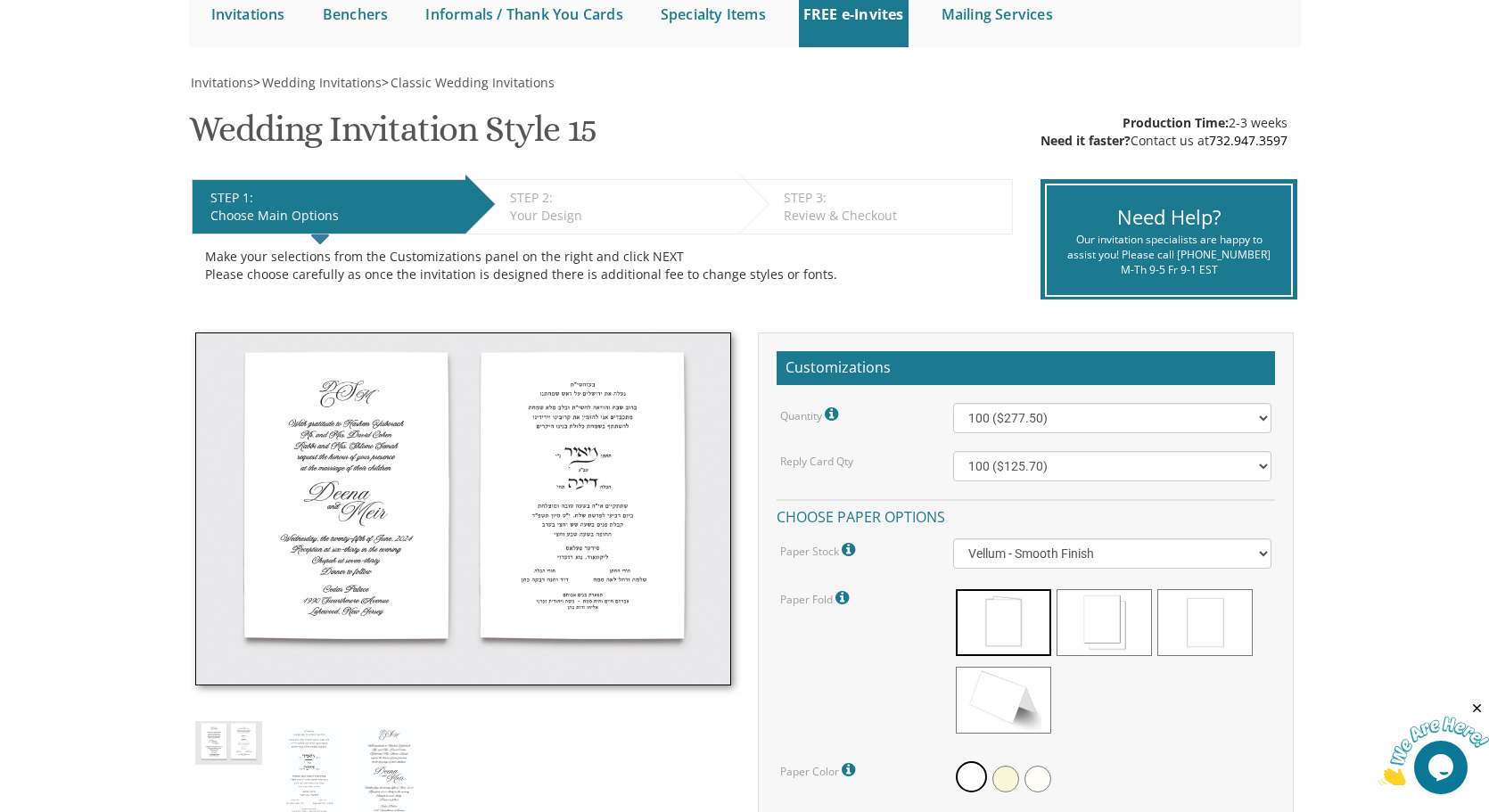
scroll to position [196, 0]
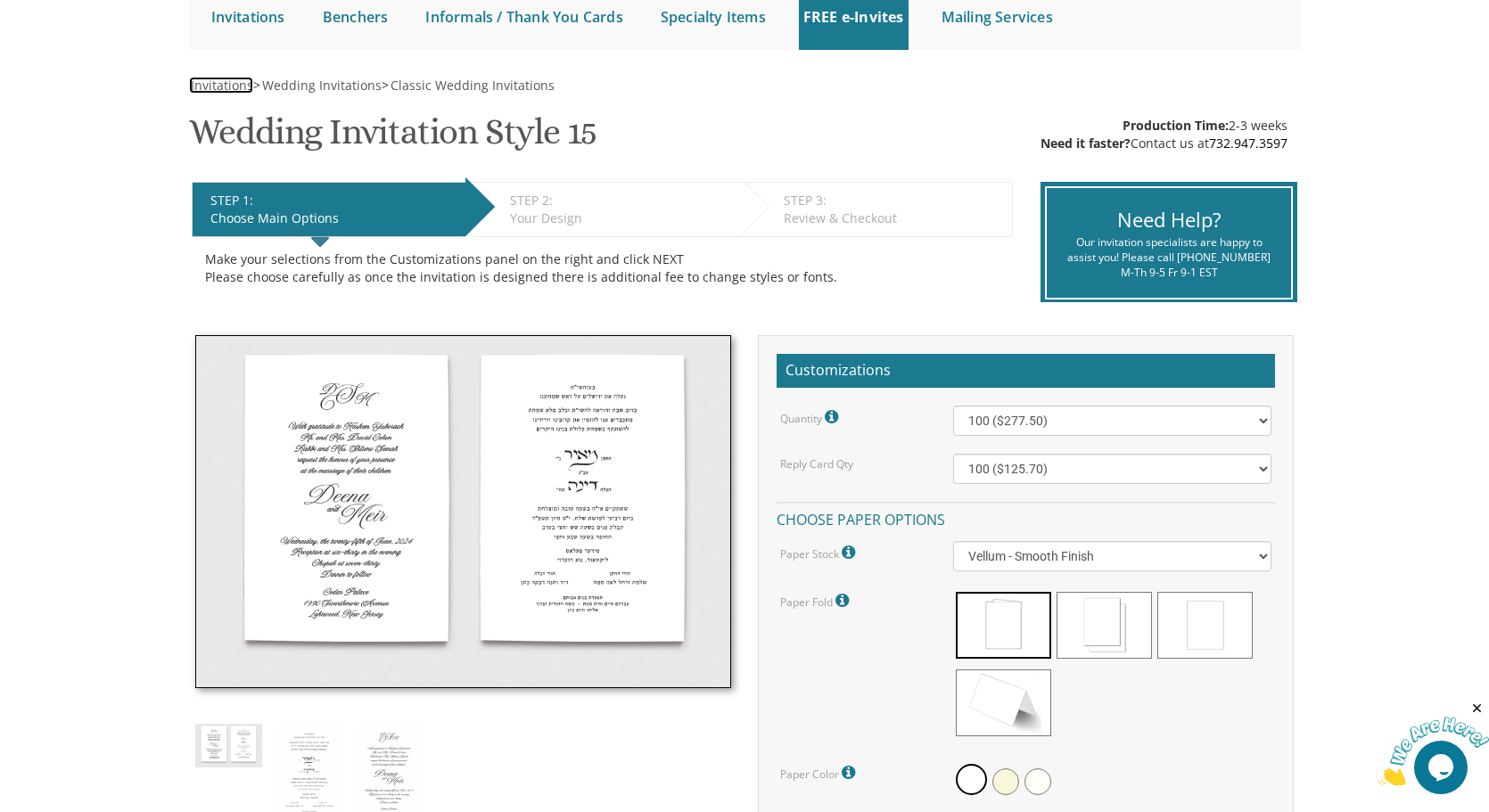
click at [224, 81] on span "Invitations" at bounding box center [221, 85] width 62 height 17
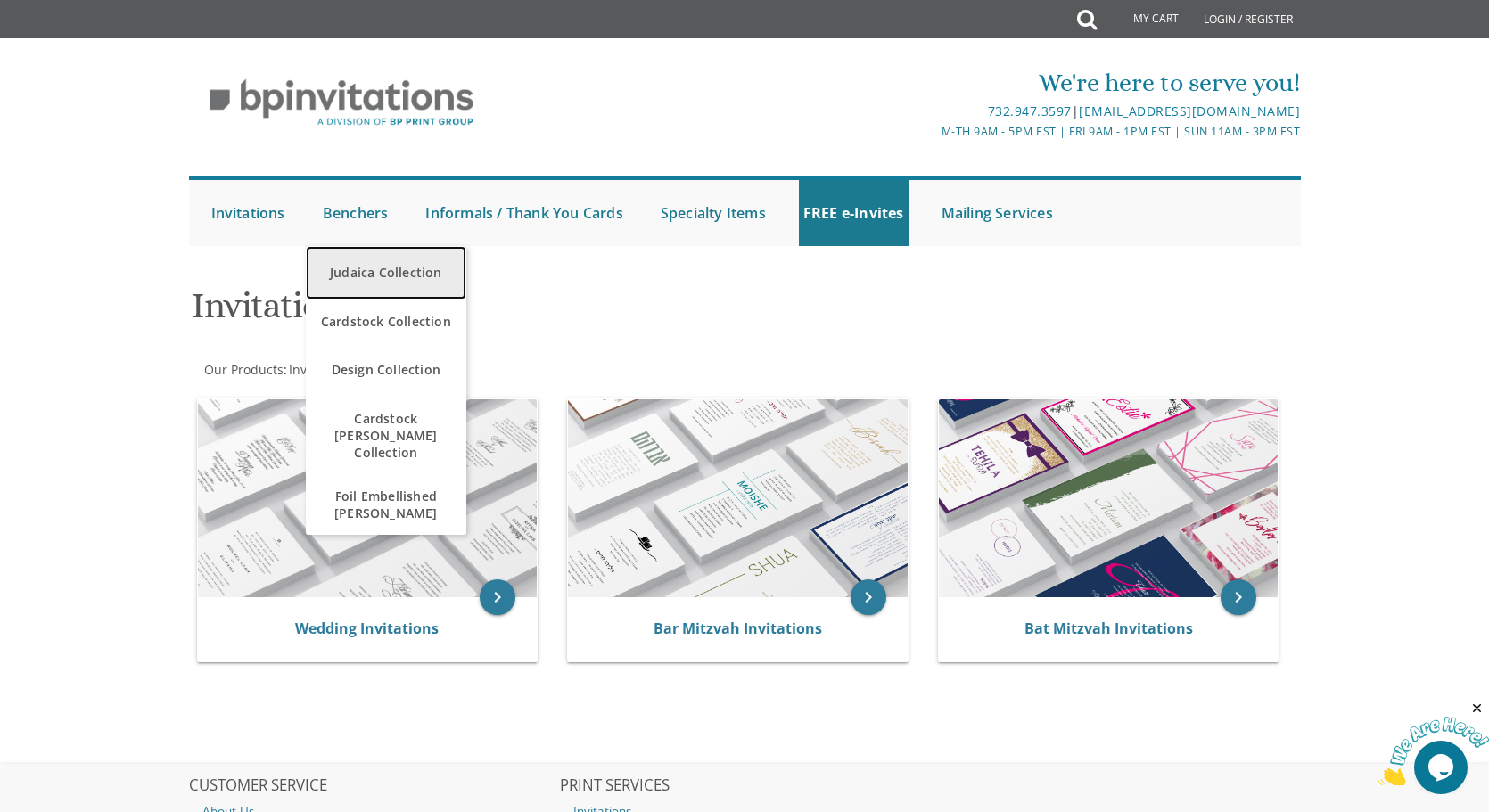
click at [352, 268] on link "Judaica Collection" at bounding box center [386, 273] width 161 height 54
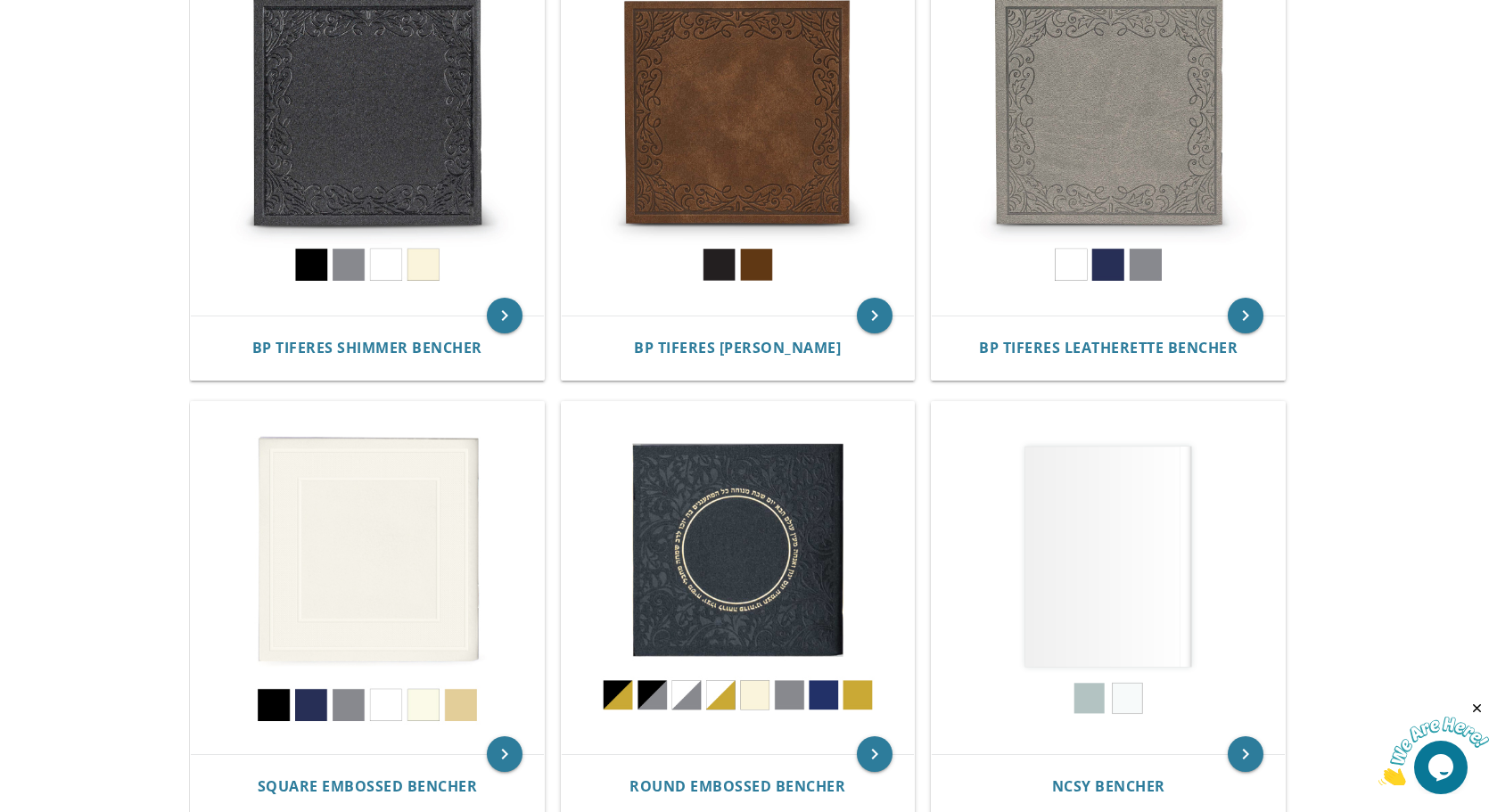
scroll to position [890, 0]
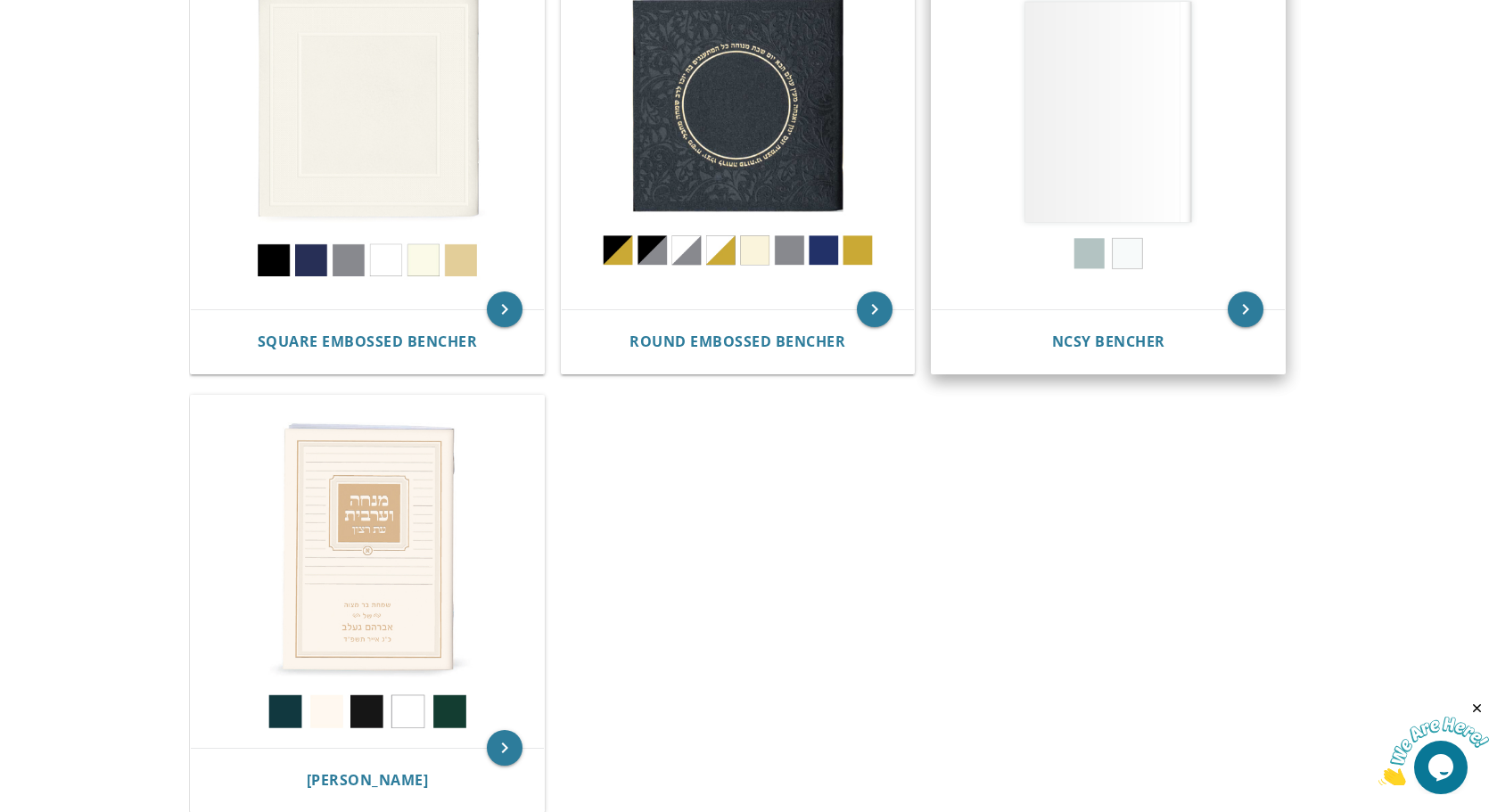
click at [1102, 128] on img at bounding box center [1108, 134] width 353 height 353
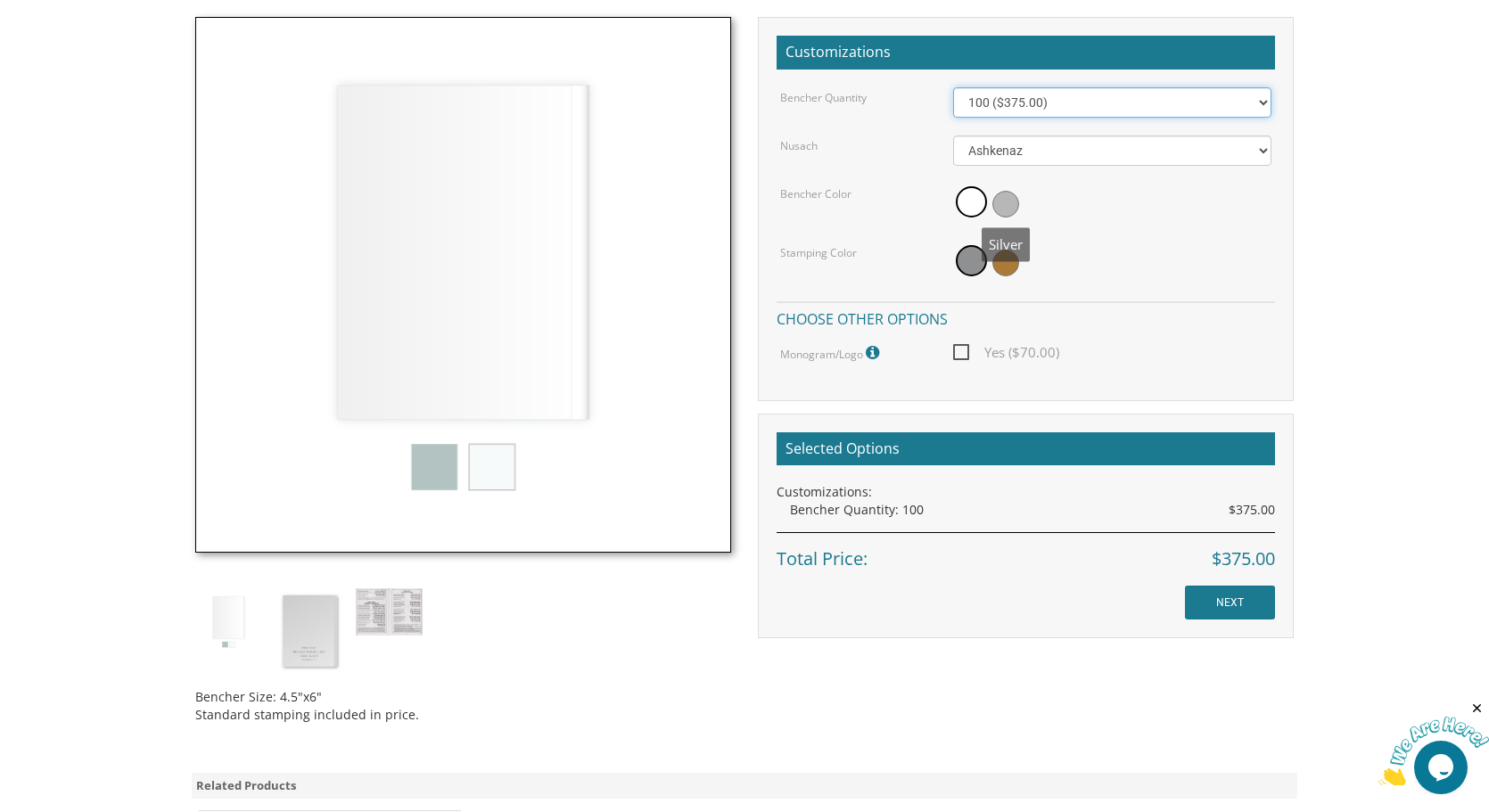
click at [983, 116] on select "100 ($375.00) 200 ($650.00) 300 ($975.00) 400 ($1,300.00) 500 ($1,625.00)" at bounding box center [1112, 102] width 319 height 31
select select "200"
click at [961, 349] on span "Yes ($105.00)" at bounding box center [1009, 352] width 114 height 22
click at [961, 349] on input "Yes ($105.00)" at bounding box center [958, 350] width 11 height 11
checkbox input "true"
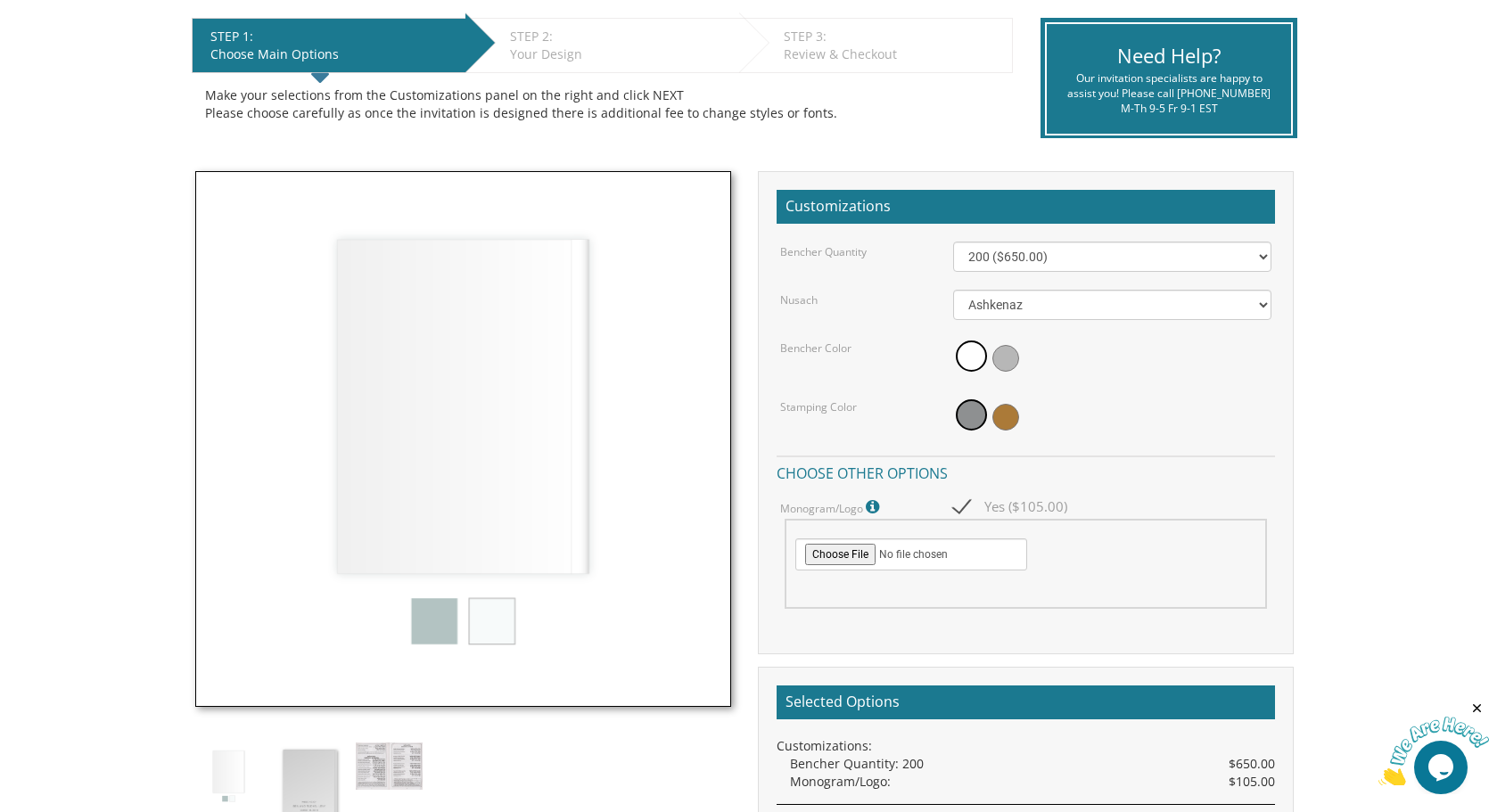
scroll to position [360, 0]
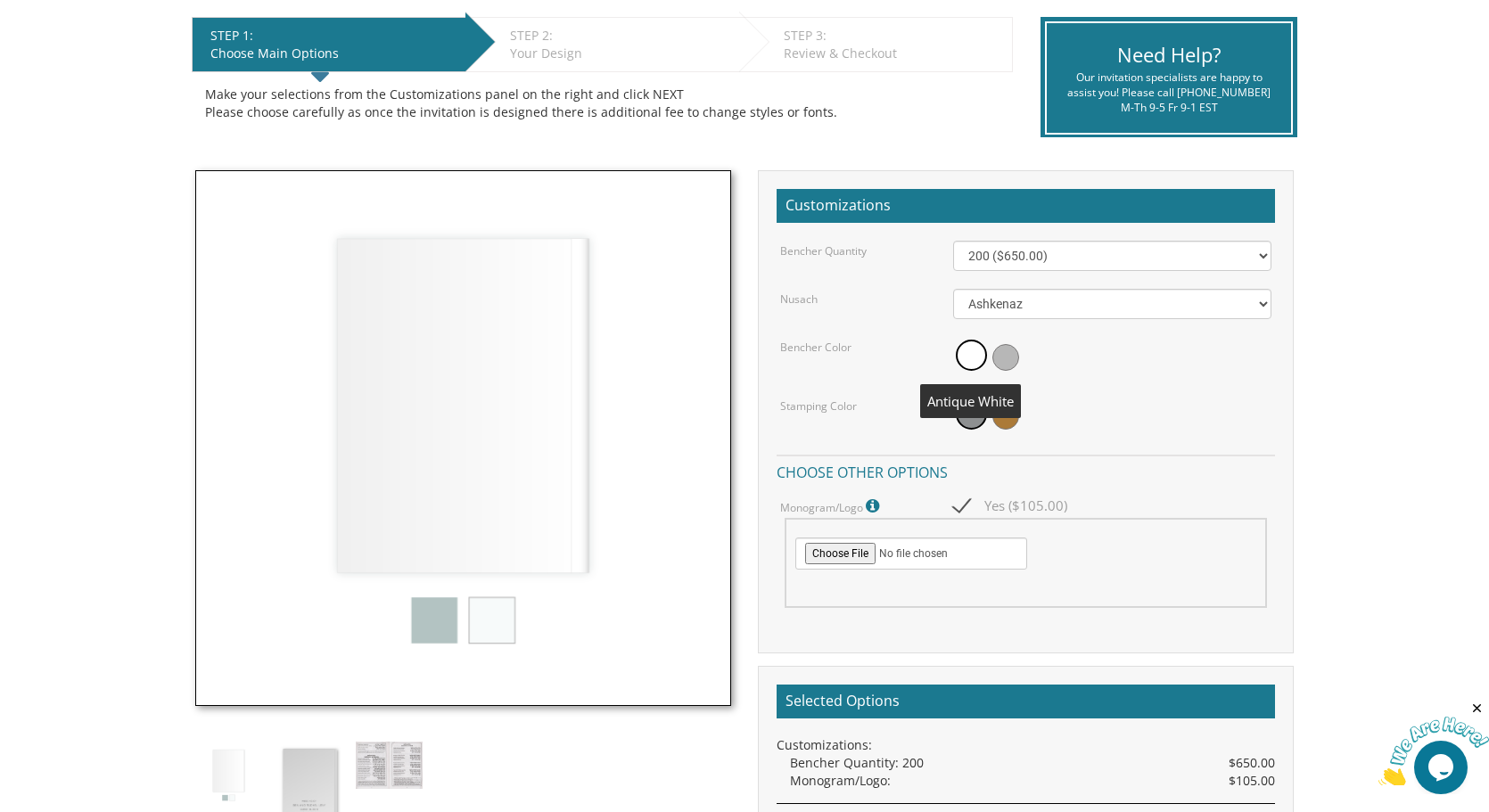
click at [962, 347] on span at bounding box center [971, 355] width 32 height 32
click at [1000, 266] on select "100 ($375.00) 200 ($650.00) 300 ($975.00) 400 ($1,300.00) 500 ($1,625.00)" at bounding box center [1112, 255] width 319 height 31
click at [985, 251] on select "100 ($375.00) 200 ($650.00) 300 ($975.00) 400 ($1,300.00) 500 ($1,625.00)" at bounding box center [1112, 255] width 319 height 31
select select "200"
click at [982, 264] on select "100 ($375.00) 200 ($650.00) 300 ($975.00) 400 ($1,300.00) 500 ($1,625.00)" at bounding box center [1112, 255] width 319 height 31
